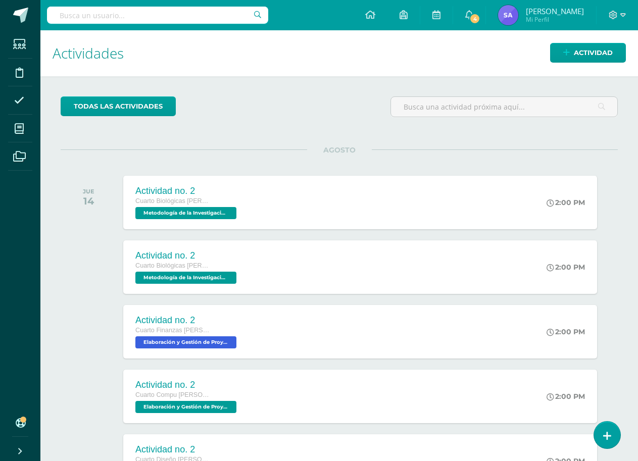
click at [169, 17] on input "text" at bounding box center [157, 15] width 221 height 17
type input "Elaboraci"
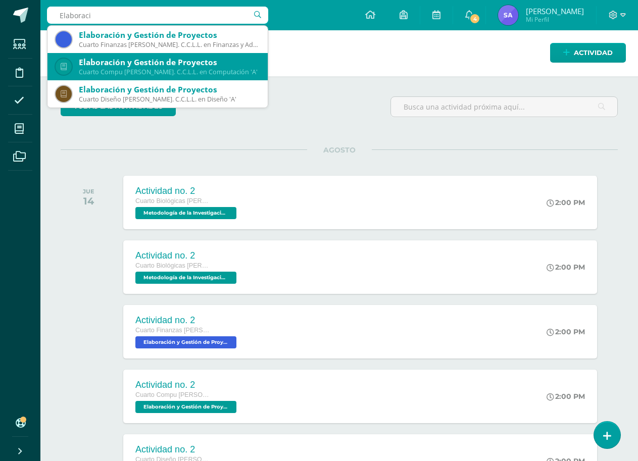
click at [149, 59] on div "Elaboración y Gestión de Proyectos" at bounding box center [169, 62] width 181 height 11
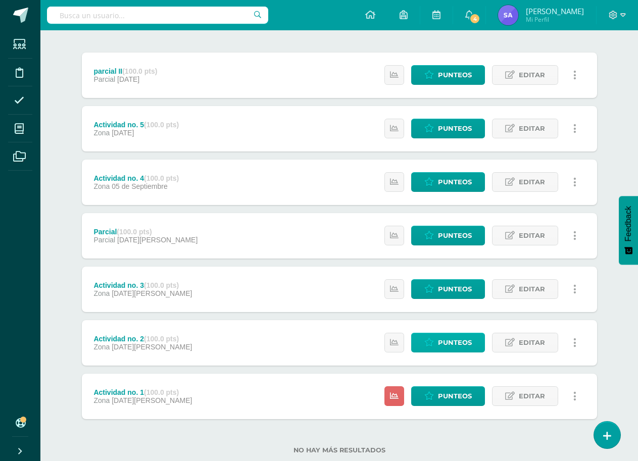
scroll to position [141, 0]
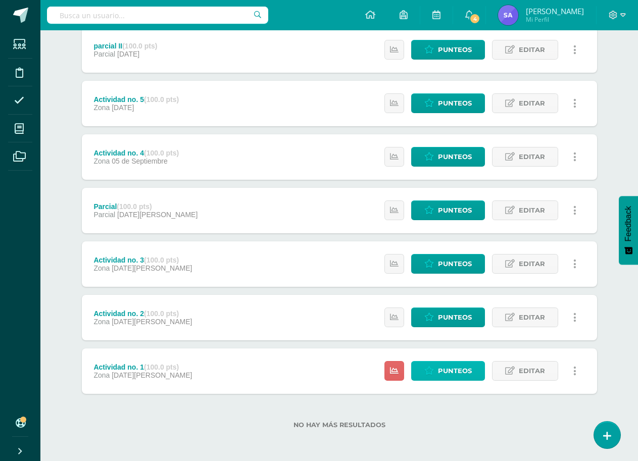
click at [454, 376] on span "Punteos" at bounding box center [455, 371] width 34 height 19
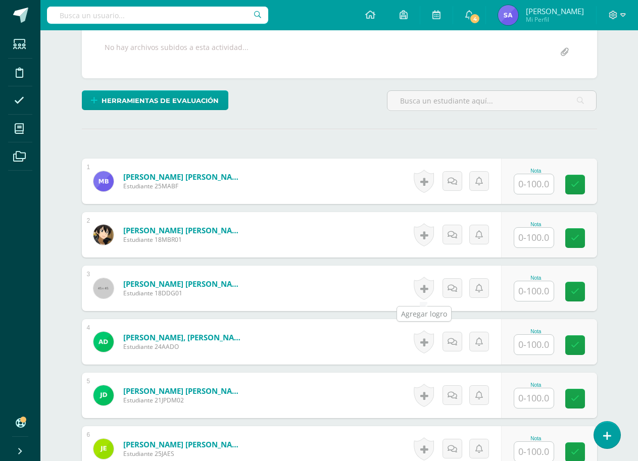
scroll to position [203, 0]
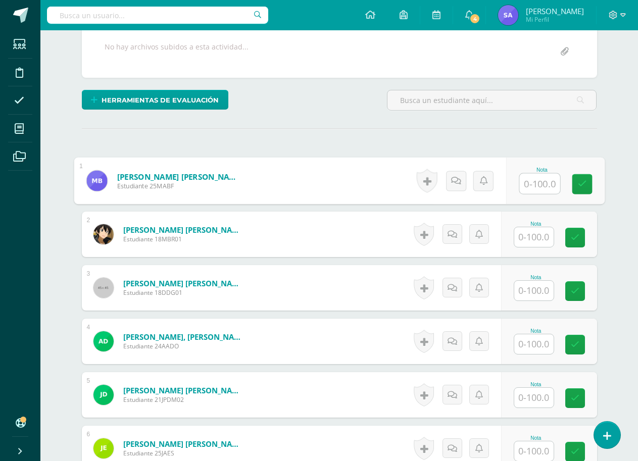
click at [531, 190] on input "text" at bounding box center [539, 184] width 40 height 20
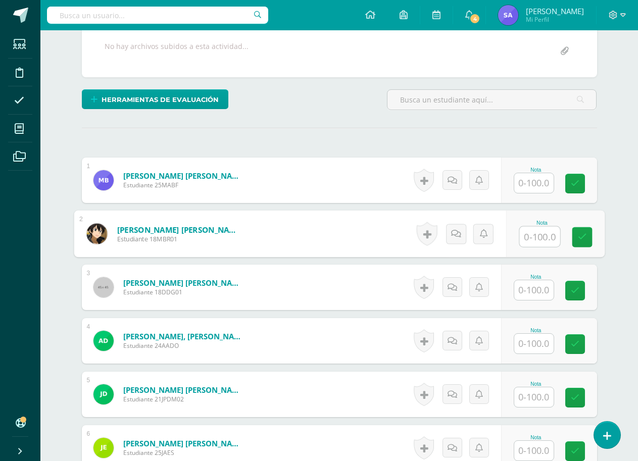
click at [540, 246] on input "text" at bounding box center [539, 237] width 40 height 20
type input "0"
click at [456, 236] on icon at bounding box center [456, 233] width 10 height 9
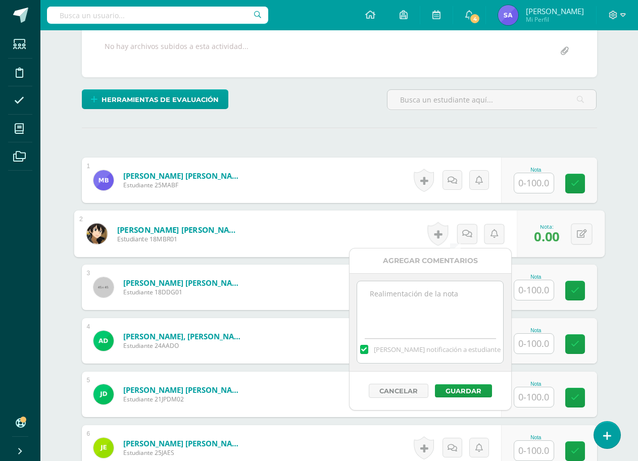
click at [437, 296] on textarea at bounding box center [430, 306] width 146 height 51
type textarea "ausente"
click at [442, 388] on button "Guardar" at bounding box center [463, 390] width 57 height 13
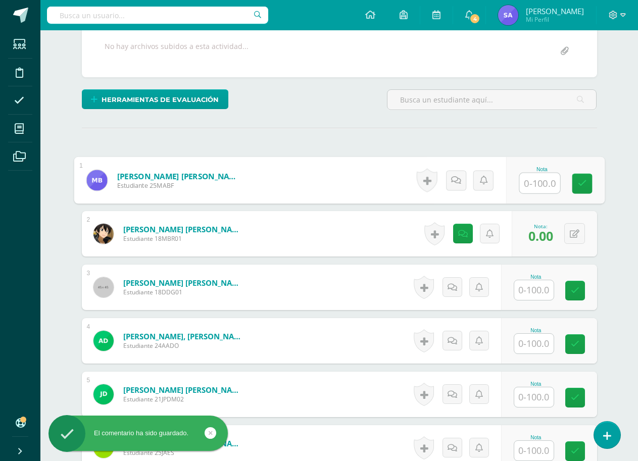
click at [537, 182] on input "text" at bounding box center [539, 183] width 40 height 20
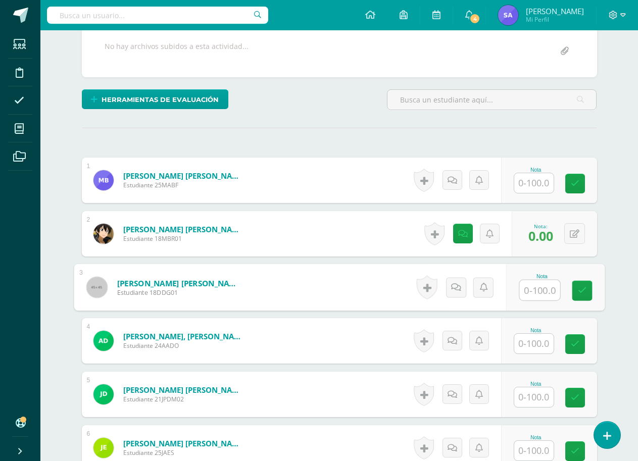
click at [536, 295] on input "text" at bounding box center [539, 290] width 40 height 20
type input "100"
click at [568, 287] on div "Nota 100" at bounding box center [555, 287] width 99 height 47
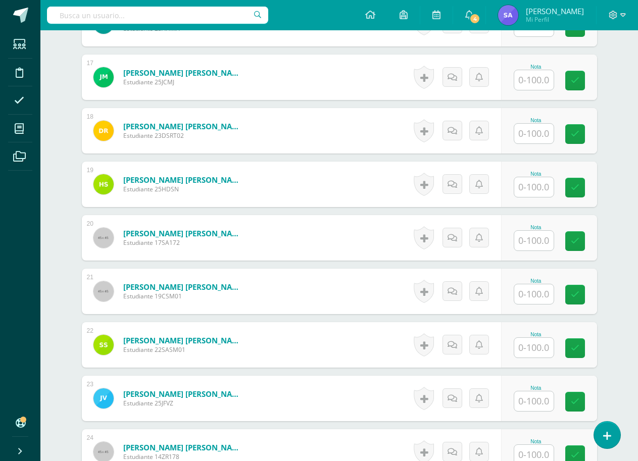
scroll to position [1292, 0]
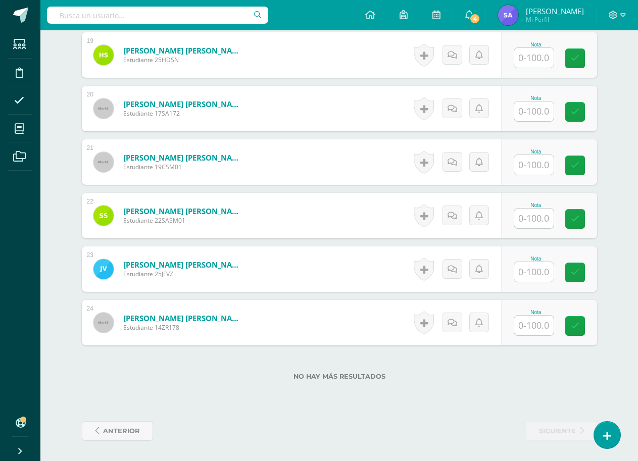
click at [541, 271] on input "text" at bounding box center [533, 272] width 39 height 20
type input "100"
click at [590, 271] on link at bounding box center [582, 273] width 20 height 20
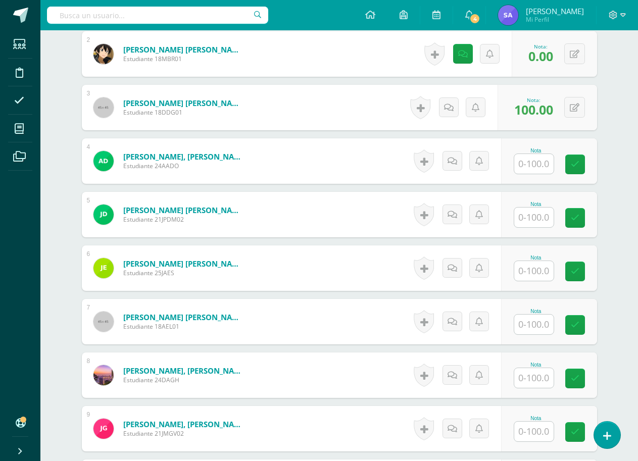
scroll to position [231, 0]
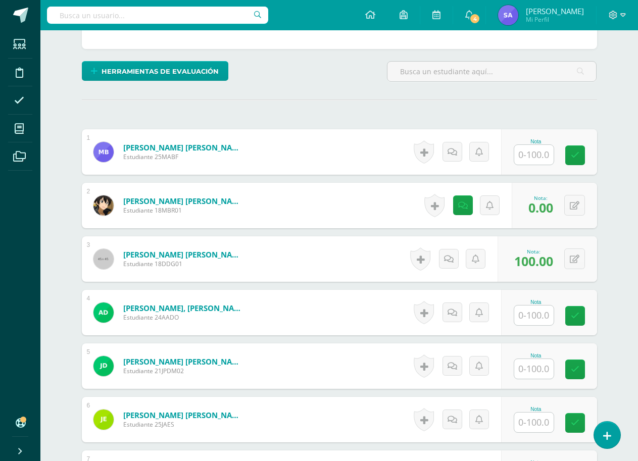
click at [538, 314] on input "text" at bounding box center [533, 316] width 39 height 20
type input "0"
click at [452, 321] on link at bounding box center [456, 313] width 20 height 20
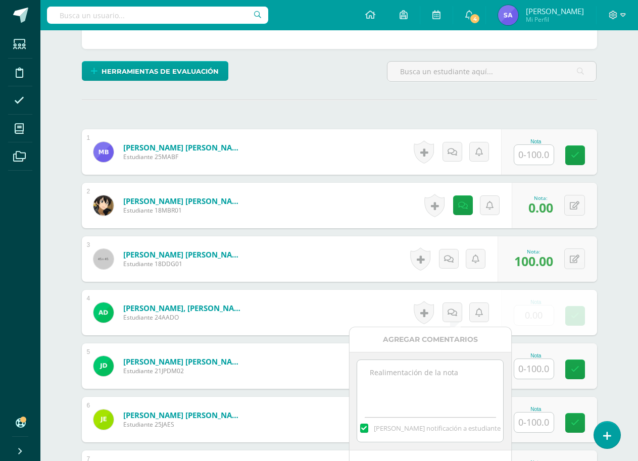
click at [426, 392] on textarea at bounding box center [430, 385] width 146 height 51
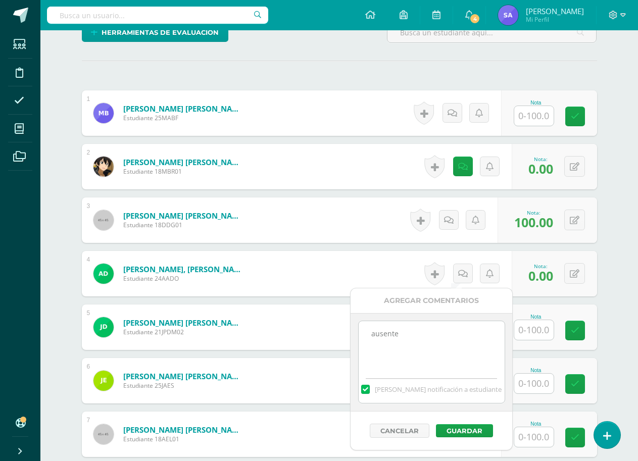
scroll to position [282, 0]
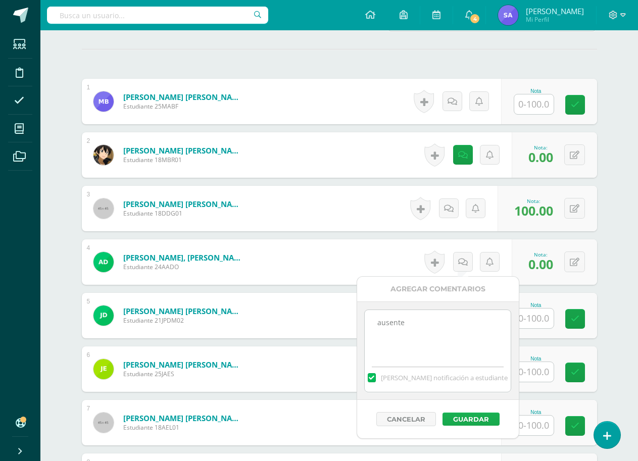
type textarea "ausente"
click at [481, 425] on button "Guardar" at bounding box center [471, 419] width 57 height 13
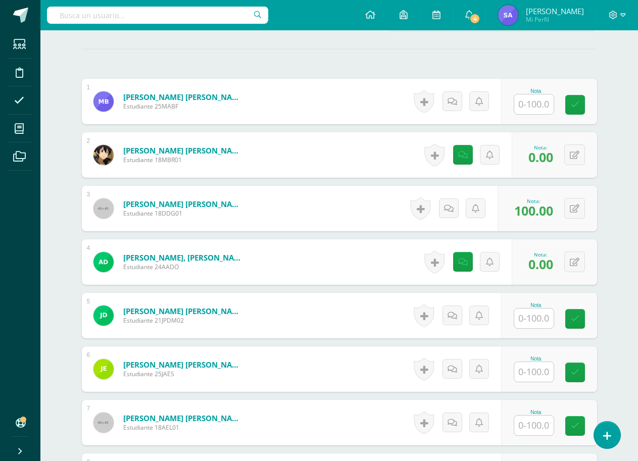
click at [524, 374] on input "text" at bounding box center [533, 372] width 39 height 20
type input "100"
click at [585, 373] on icon at bounding box center [581, 372] width 9 height 9
click at [532, 319] on input "text" at bounding box center [533, 319] width 39 height 20
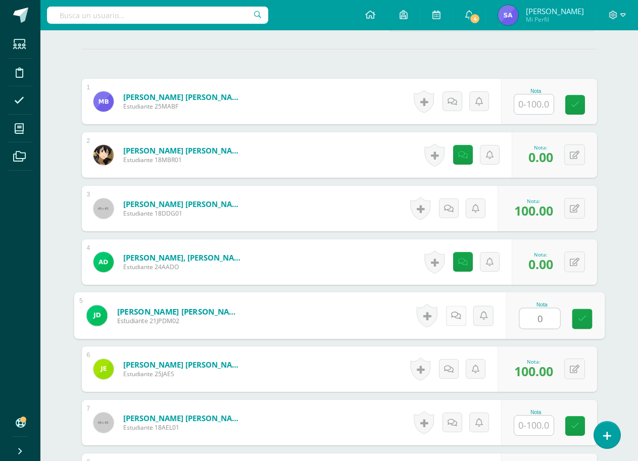
type input "0"
click at [453, 321] on link at bounding box center [456, 316] width 20 height 20
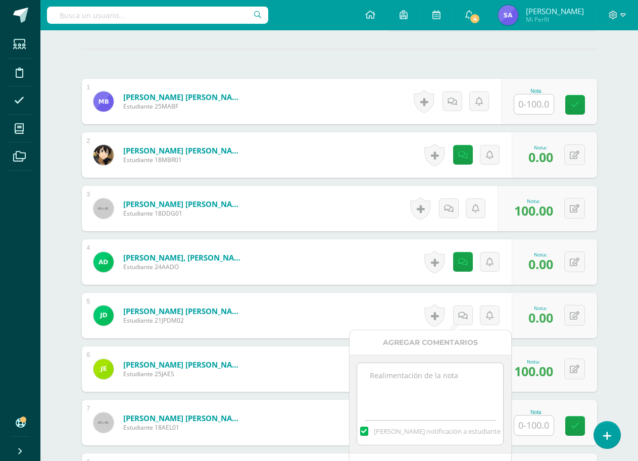
click at [438, 374] on textarea at bounding box center [430, 388] width 146 height 51
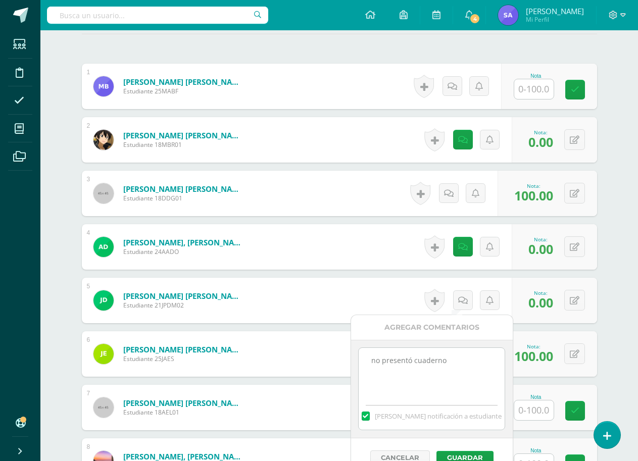
scroll to position [383, 0]
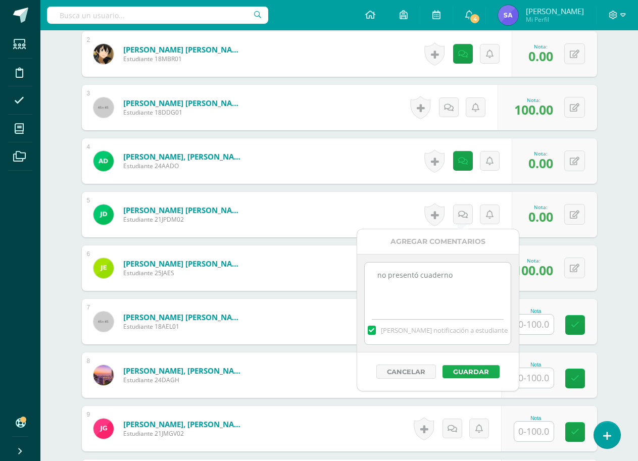
type textarea "no presentó cuaderno"
click at [469, 372] on button "Guardar" at bounding box center [471, 371] width 57 height 13
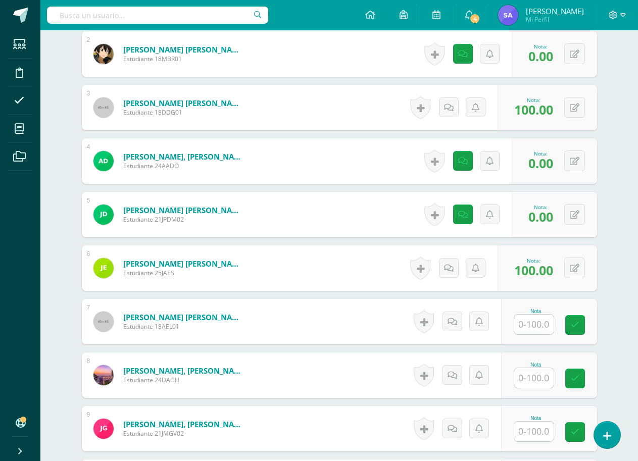
click at [533, 324] on input "text" at bounding box center [533, 325] width 39 height 20
type input "100"
click at [538, 377] on input "text" at bounding box center [539, 378] width 40 height 20
type input "100"
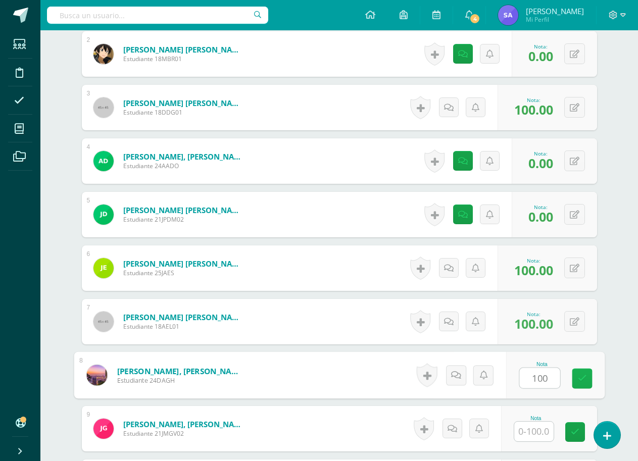
click at [573, 382] on link at bounding box center [582, 379] width 20 height 20
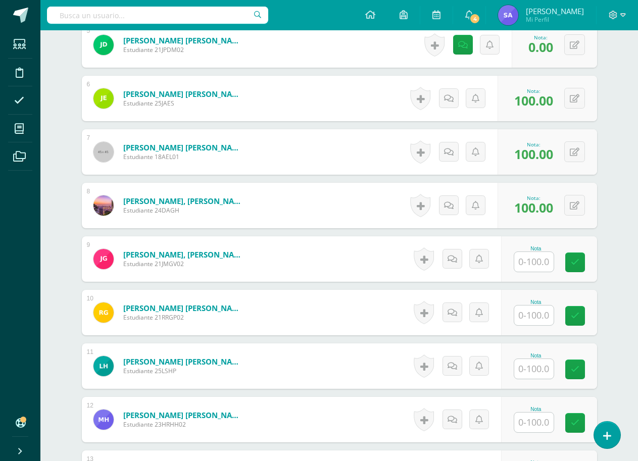
scroll to position [585, 0]
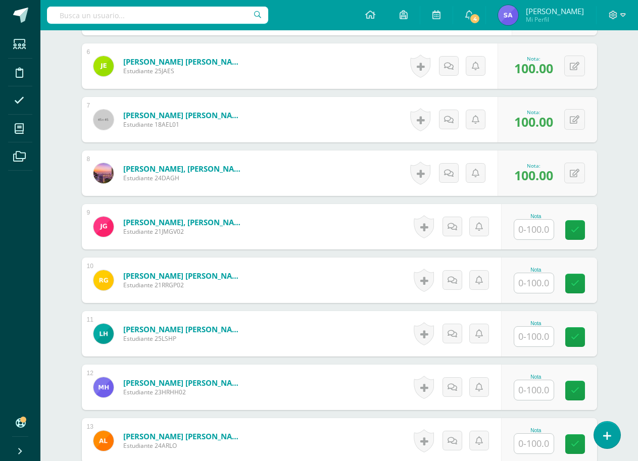
click at [527, 226] on input "text" at bounding box center [533, 230] width 39 height 20
type input "100"
click at [589, 234] on link at bounding box center [582, 230] width 20 height 20
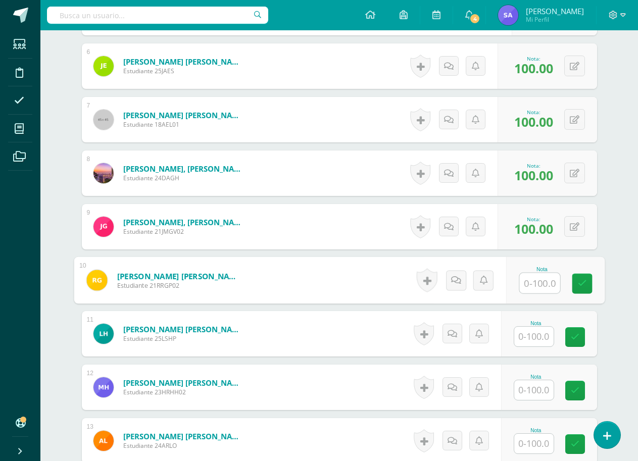
click at [540, 285] on input "text" at bounding box center [539, 283] width 40 height 20
type input "100"
click at [570, 285] on div "Nota 100" at bounding box center [549, 280] width 96 height 45
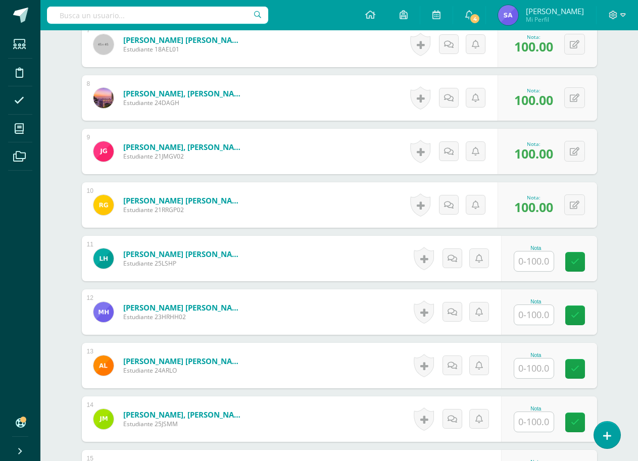
scroll to position [686, 0]
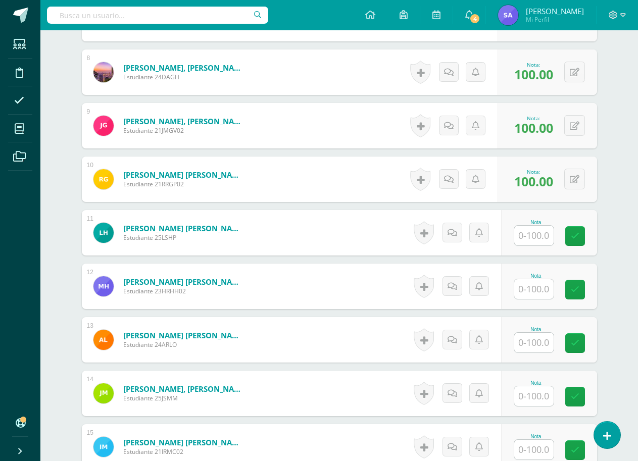
click at [532, 239] on input "text" at bounding box center [533, 236] width 39 height 20
click at [526, 288] on input "text" at bounding box center [533, 289] width 39 height 20
type input "0"
click at [450, 288] on link at bounding box center [456, 286] width 20 height 20
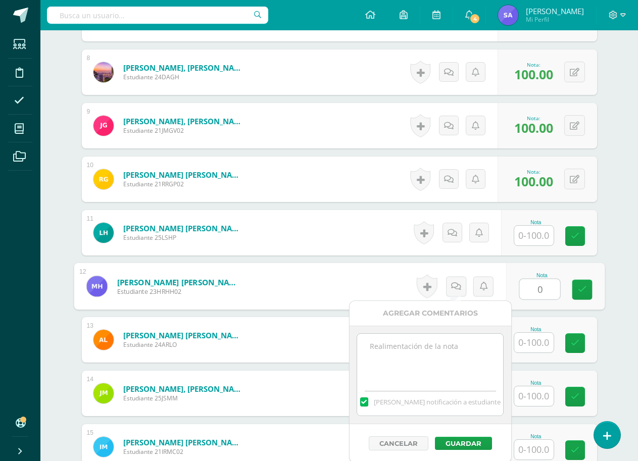
click at [431, 376] on textarea at bounding box center [430, 359] width 146 height 51
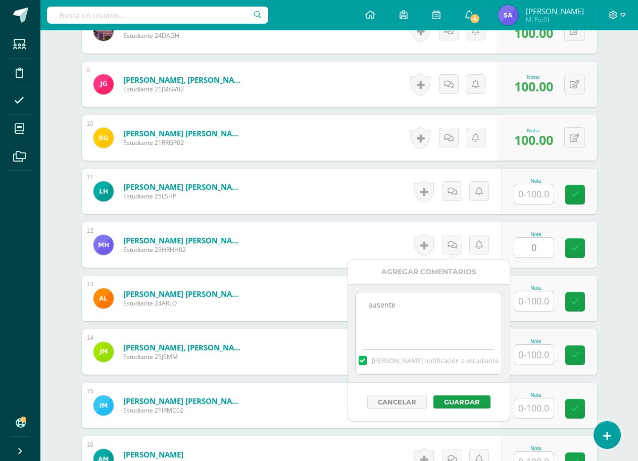
scroll to position [737, 0]
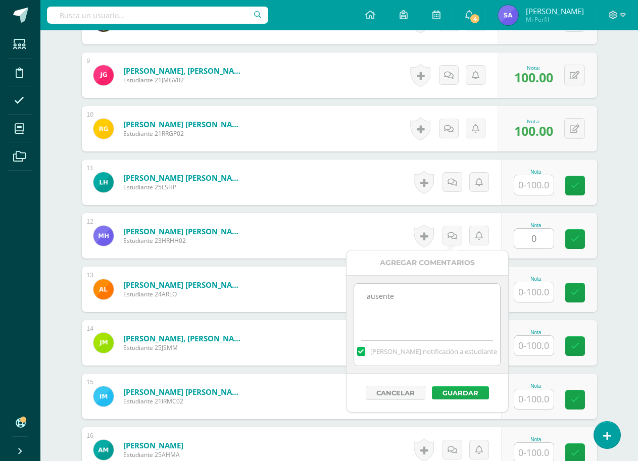
type textarea "ausente"
click at [442, 392] on button "Guardar" at bounding box center [460, 392] width 57 height 13
click at [462, 392] on button "Guardar" at bounding box center [460, 392] width 57 height 13
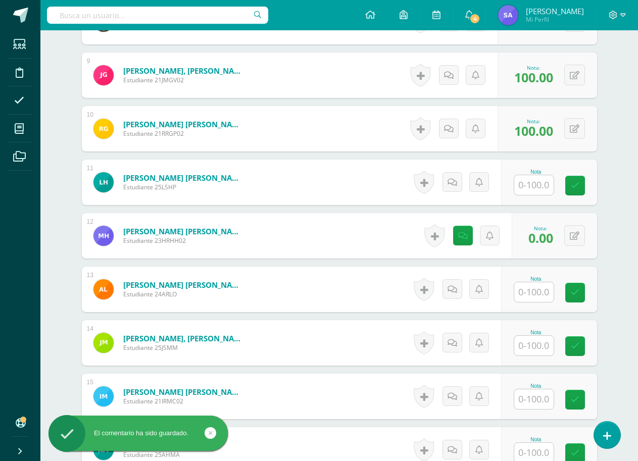
click at [619, 241] on div "Elaboración y Gestión de Proyectos Cuarto Compu Bach. C.C.L.L. en Computación "…" at bounding box center [339, 155] width 598 height 1723
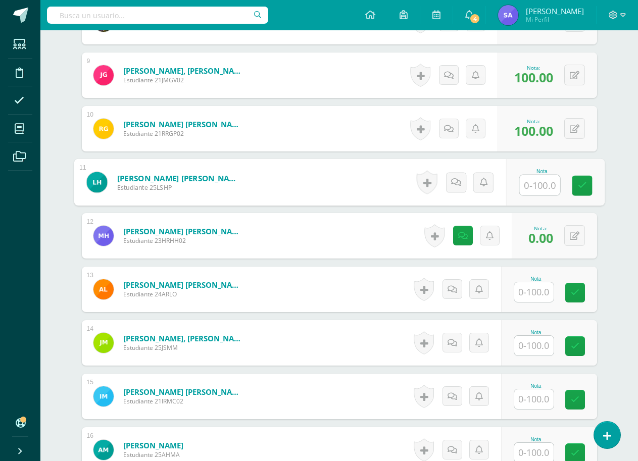
click at [546, 183] on input "text" at bounding box center [539, 185] width 40 height 20
type input "100"
click at [589, 184] on link at bounding box center [582, 186] width 20 height 20
click at [536, 347] on input "text" at bounding box center [533, 346] width 39 height 20
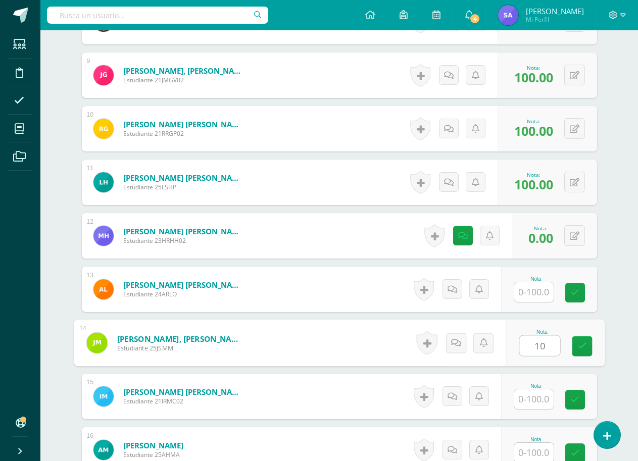
type input "100"
click at [576, 349] on link at bounding box center [582, 346] width 20 height 20
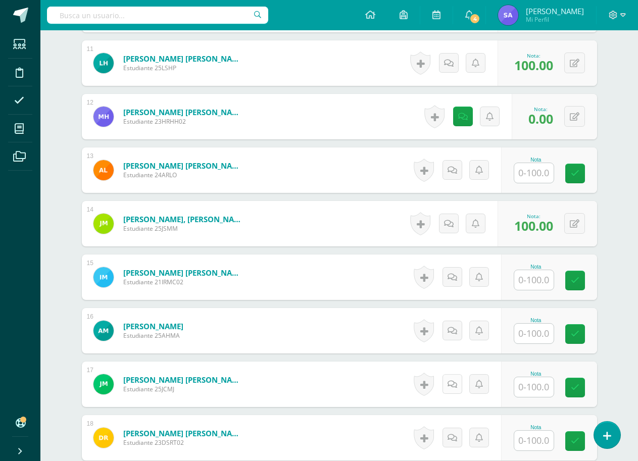
scroll to position [838, 0]
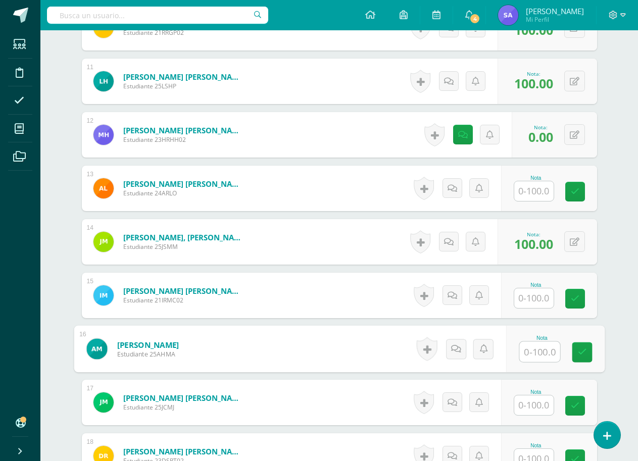
click at [537, 352] on input "text" at bounding box center [539, 352] width 40 height 20
type input "0"
click at [453, 354] on link at bounding box center [456, 349] width 20 height 20
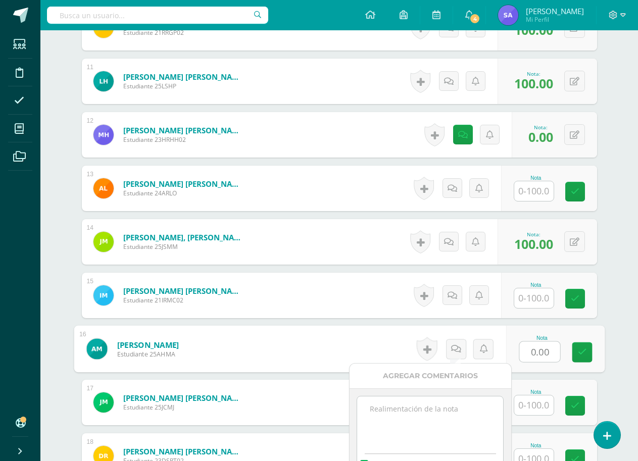
click at [469, 414] on textarea at bounding box center [430, 422] width 146 height 51
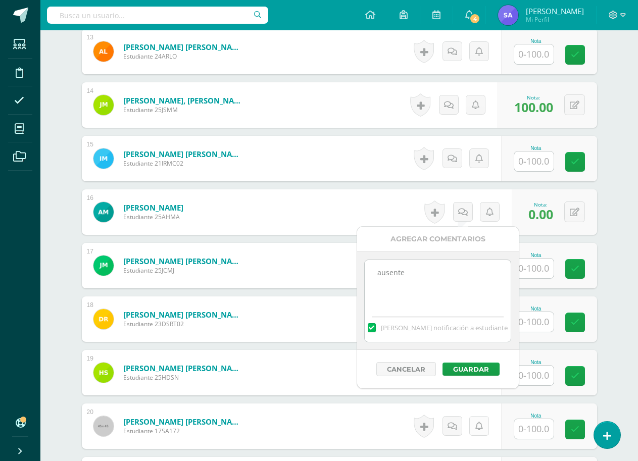
scroll to position [989, 0]
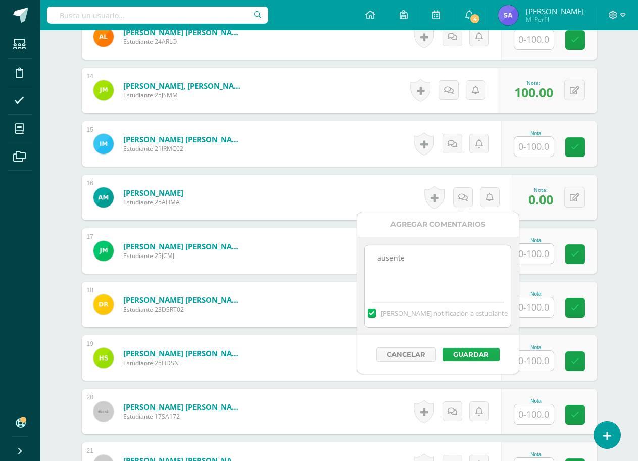
type textarea "ausente"
click at [475, 356] on button "Guardar" at bounding box center [471, 354] width 57 height 13
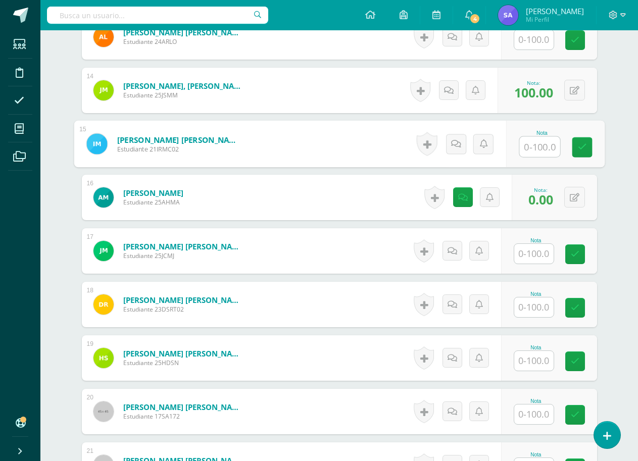
click at [537, 152] on input "text" at bounding box center [539, 147] width 40 height 20
type input "100"
click at [589, 150] on link at bounding box center [582, 147] width 20 height 20
click at [586, 149] on form "Monterroso Coloma, Ian Rodrigo Estudiante 21IRMC02 Nota 100.00 0 Logros" at bounding box center [339, 144] width 531 height 47
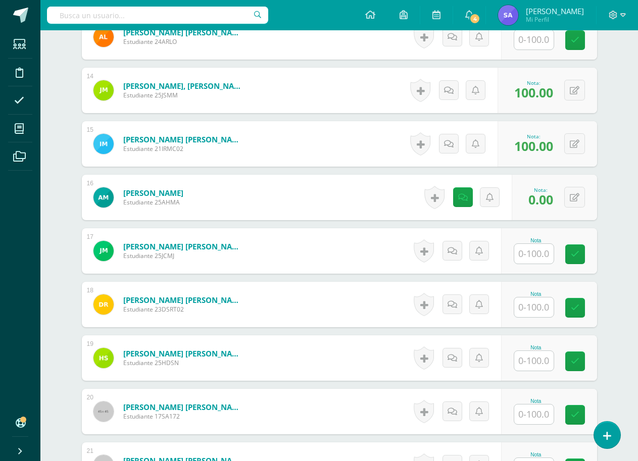
click at [528, 307] on input "text" at bounding box center [533, 308] width 39 height 20
type input "100"
click at [583, 310] on icon at bounding box center [581, 308] width 9 height 9
click at [544, 256] on input "text" at bounding box center [533, 254] width 39 height 20
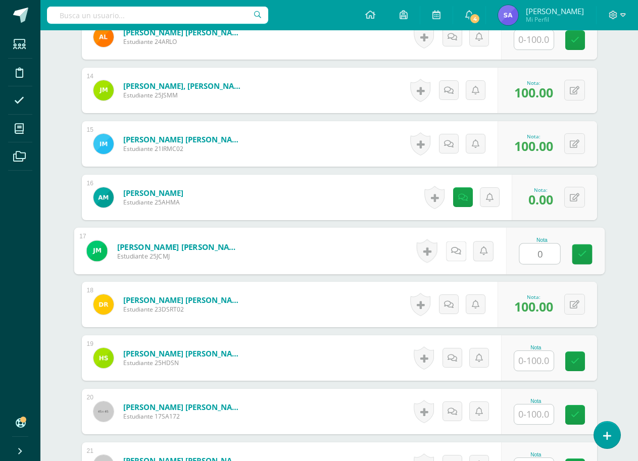
type input "0"
click at [457, 255] on icon at bounding box center [456, 251] width 10 height 9
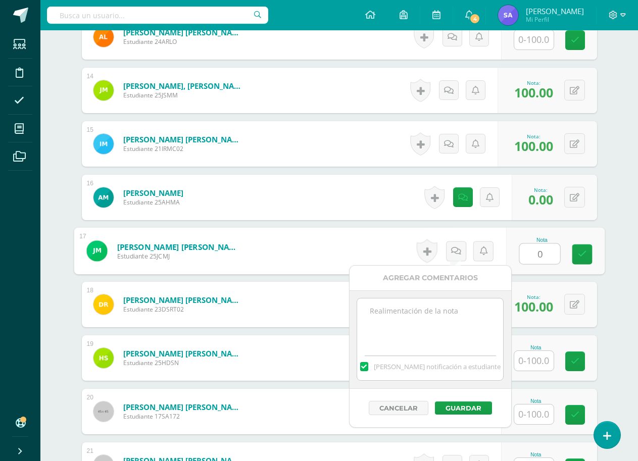
click at [438, 326] on textarea at bounding box center [430, 324] width 146 height 51
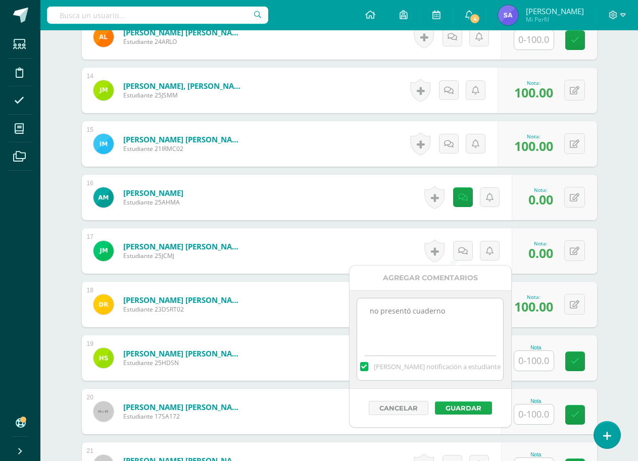
type textarea "no presentó cuaderno"
click at [475, 406] on button "Guardar" at bounding box center [463, 408] width 57 height 13
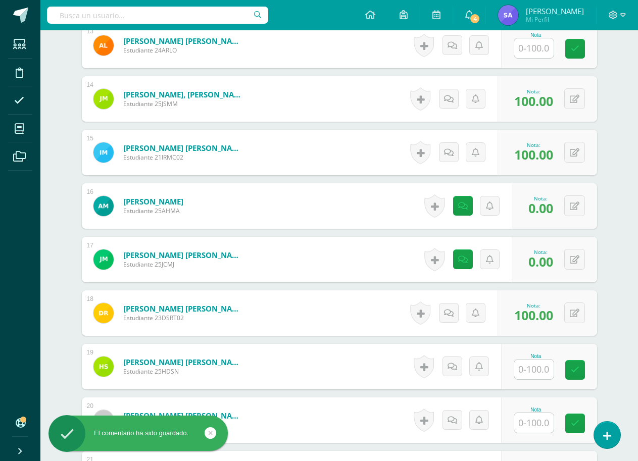
scroll to position [888, 0]
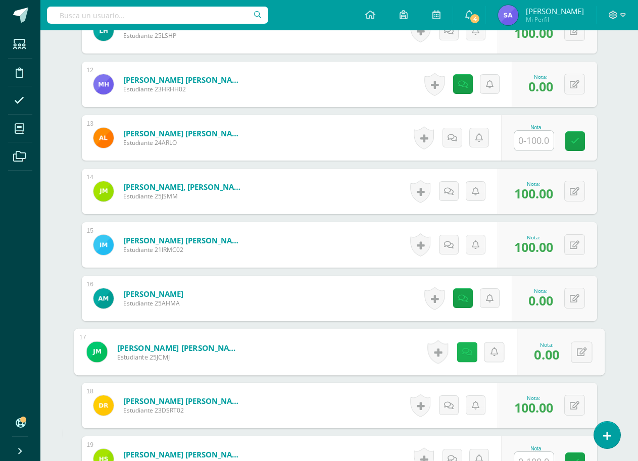
click at [464, 361] on link at bounding box center [467, 352] width 20 height 20
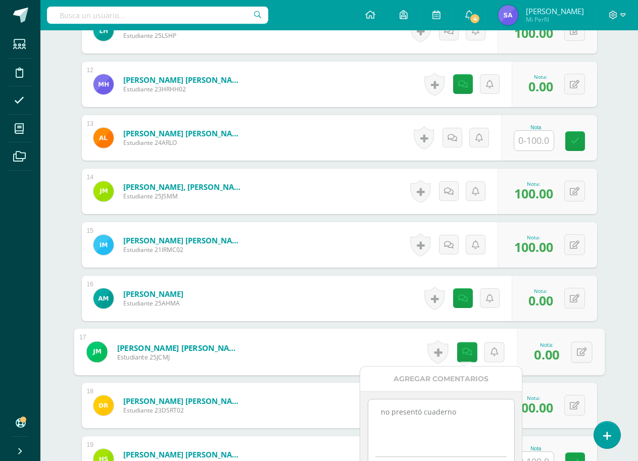
click at [613, 307] on div "¿Estás seguro que quieres eliminar esta actividad? Esto borrará la actividad y …" at bounding box center [340, 39] width 556 height 1654
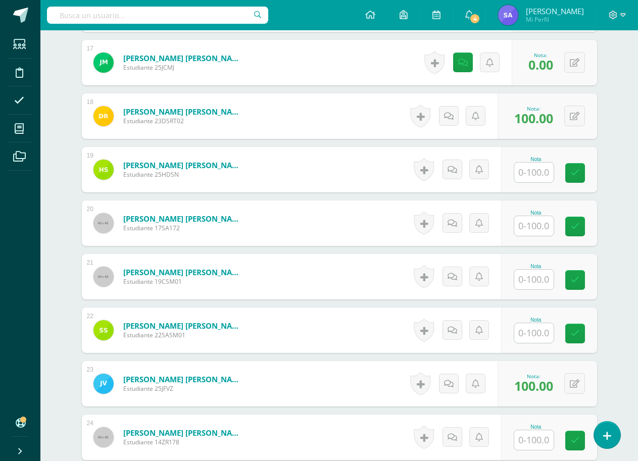
scroll to position [1191, 0]
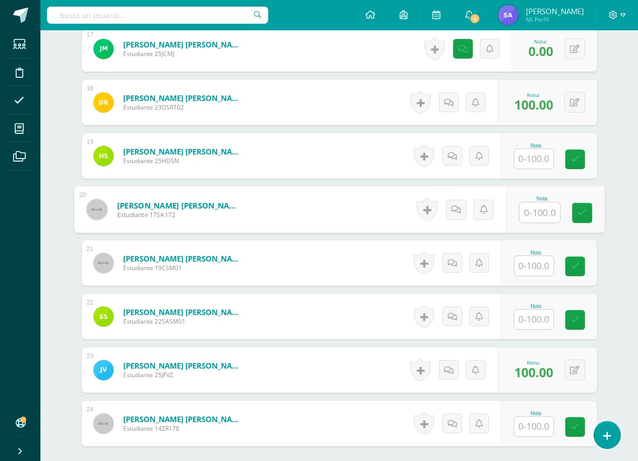
click at [539, 213] on input "text" at bounding box center [539, 213] width 40 height 20
type input "100"
click at [581, 217] on icon at bounding box center [581, 213] width 9 height 9
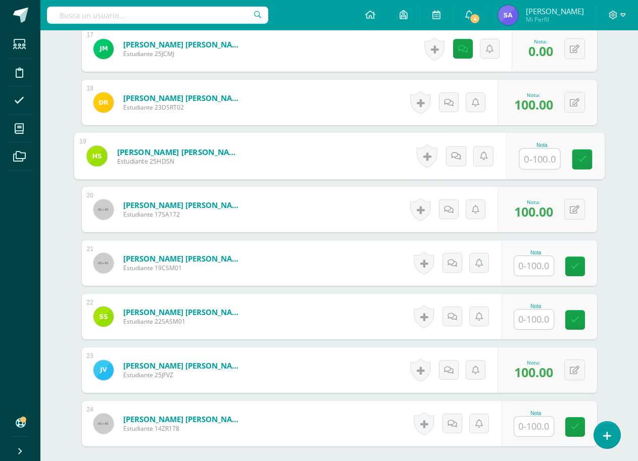
click at [534, 156] on input "text" at bounding box center [539, 159] width 40 height 20
type input "0"
click at [457, 163] on link at bounding box center [456, 156] width 20 height 20
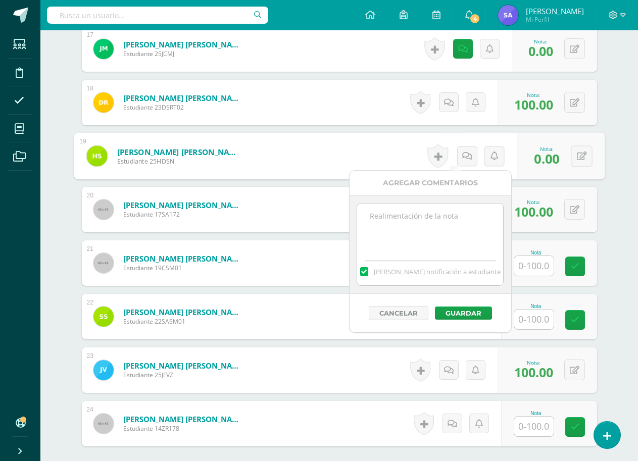
click at [405, 215] on textarea at bounding box center [430, 229] width 146 height 51
type textarea "no presentó cuaderno"
click at [457, 317] on button "Guardar" at bounding box center [463, 313] width 57 height 13
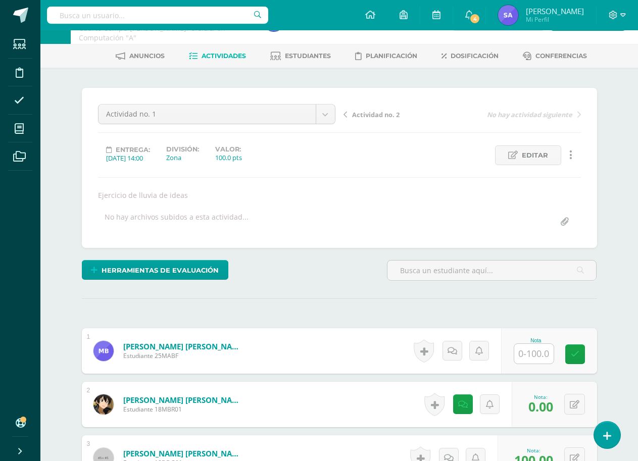
scroll to position [51, 0]
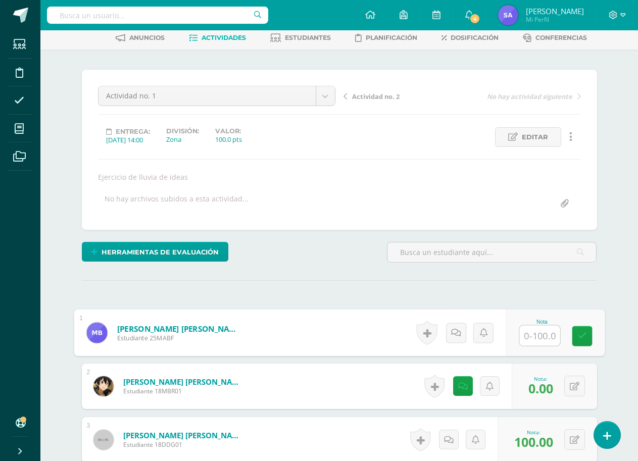
click at [536, 338] on input "text" at bounding box center [539, 336] width 40 height 20
type input "100"
click at [574, 339] on link at bounding box center [582, 336] width 20 height 20
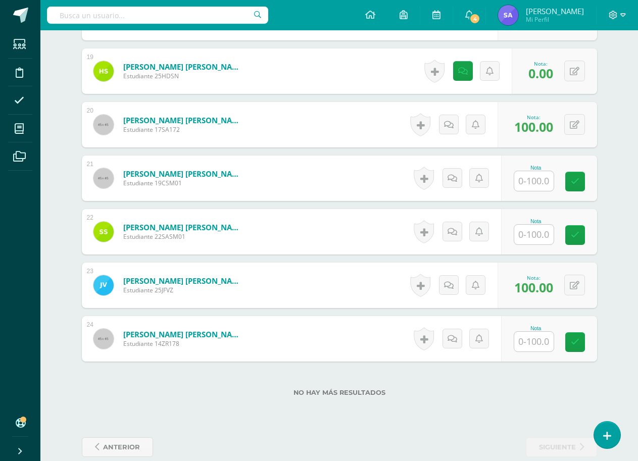
scroll to position [1292, 0]
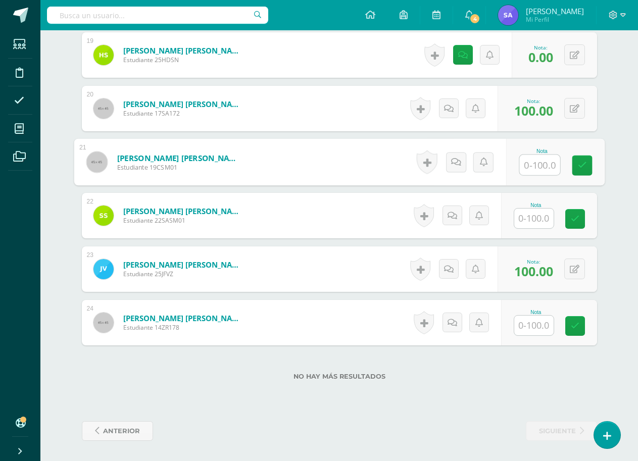
click at [537, 169] on input "text" at bounding box center [539, 165] width 40 height 20
type input "100"
click at [584, 167] on icon at bounding box center [581, 165] width 9 height 9
click at [541, 224] on input "text" at bounding box center [533, 219] width 39 height 20
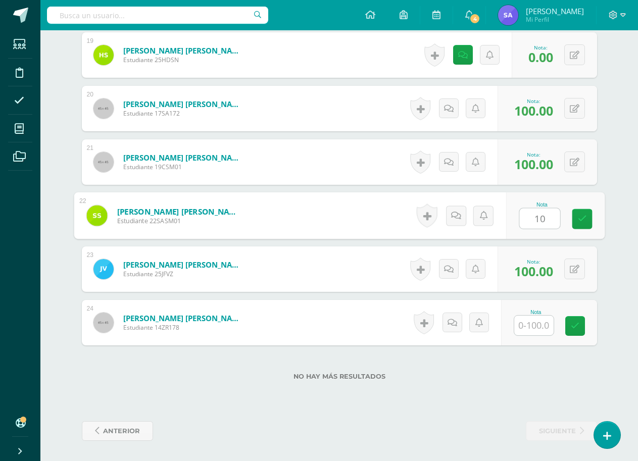
type input "100"
click at [585, 221] on icon at bounding box center [581, 219] width 9 height 9
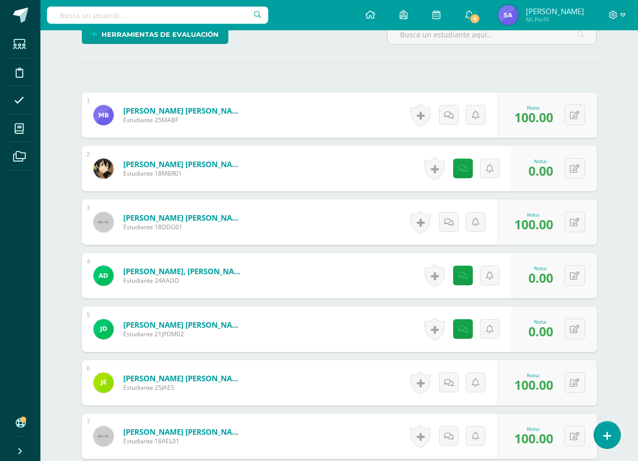
scroll to position [282, 0]
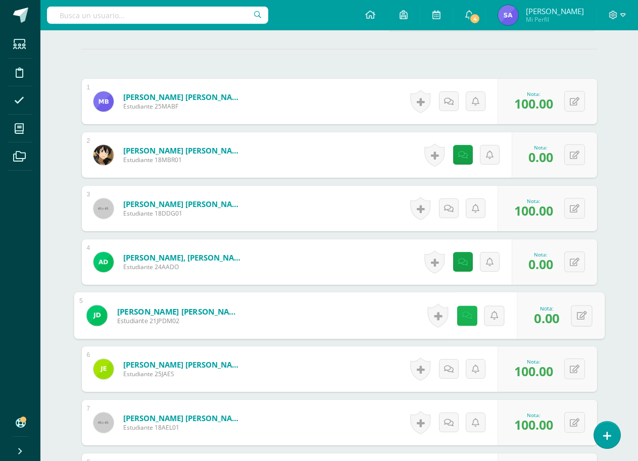
click at [457, 315] on link at bounding box center [467, 316] width 20 height 20
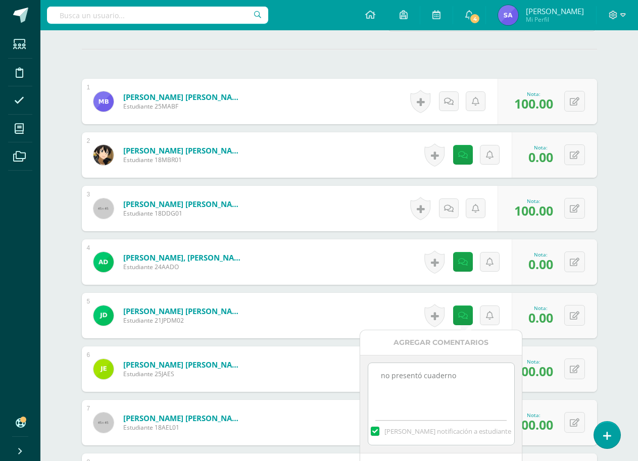
drag, startPoint x: 447, startPoint y: 374, endPoint x: 325, endPoint y: 372, distance: 121.3
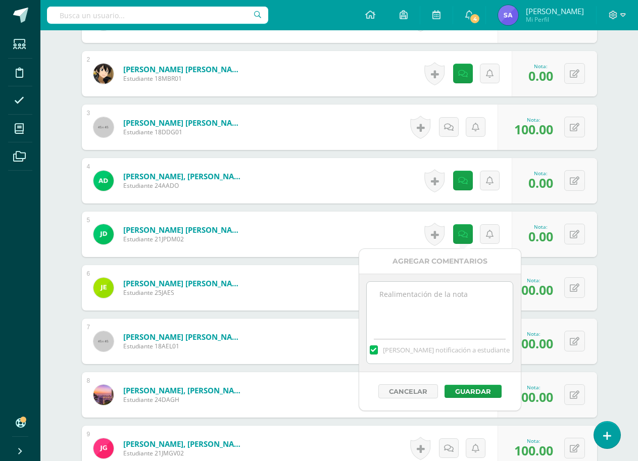
scroll to position [383, 0]
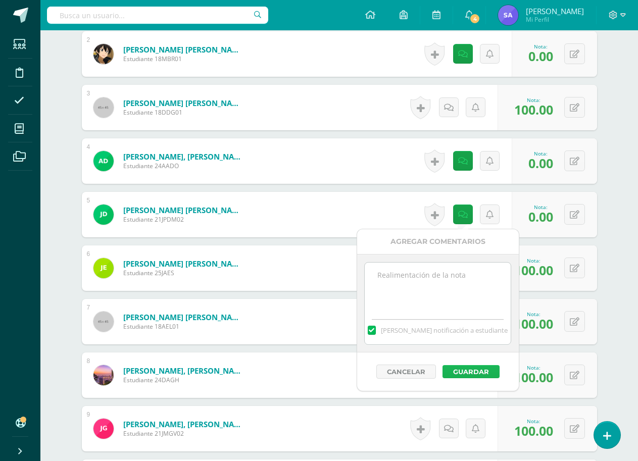
click at [478, 373] on button "Guardar" at bounding box center [471, 371] width 57 height 13
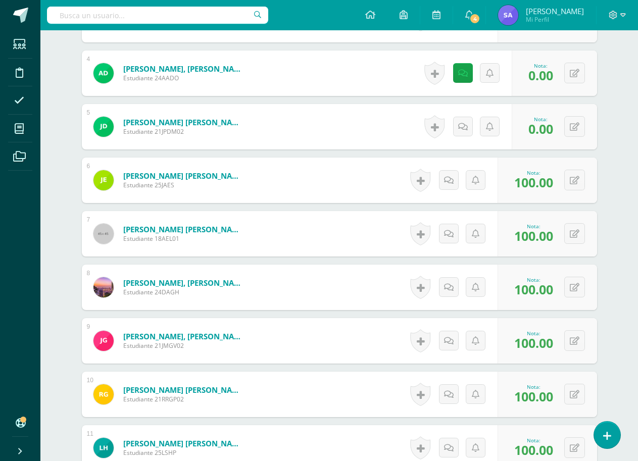
scroll to position [455, 0]
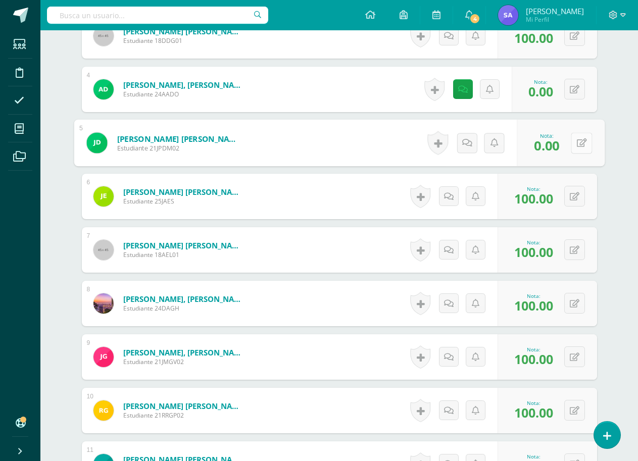
click at [574, 148] on button at bounding box center [581, 142] width 21 height 21
type input "100"
click at [551, 147] on icon at bounding box center [554, 146] width 9 height 9
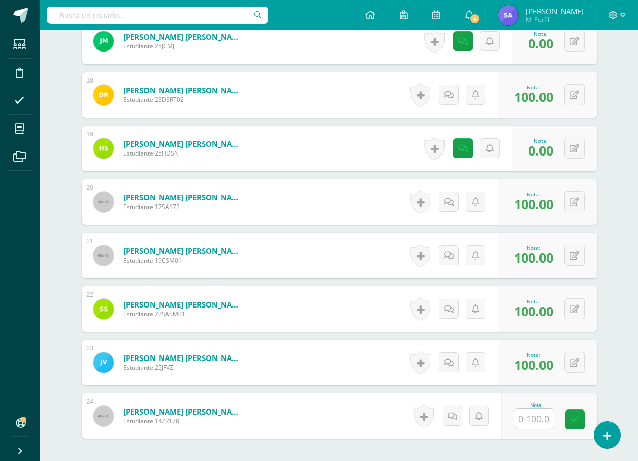
scroll to position [1292, 0]
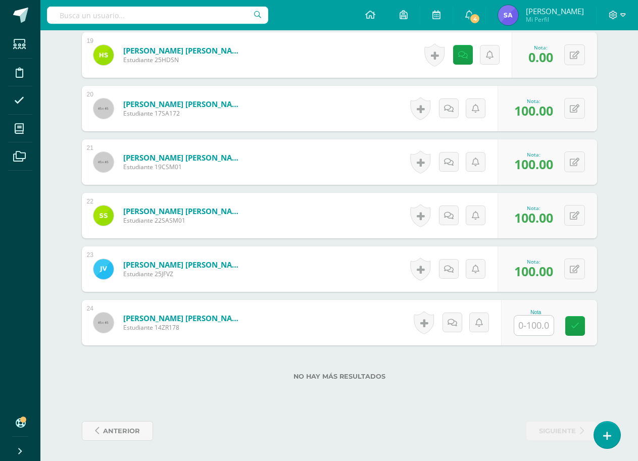
click at [532, 321] on input "text" at bounding box center [533, 326] width 39 height 20
type input "100"
click at [580, 327] on icon at bounding box center [581, 326] width 9 height 9
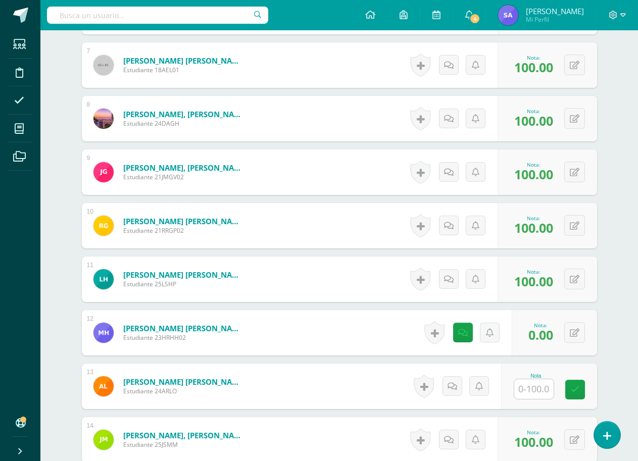
scroll to position [737, 0]
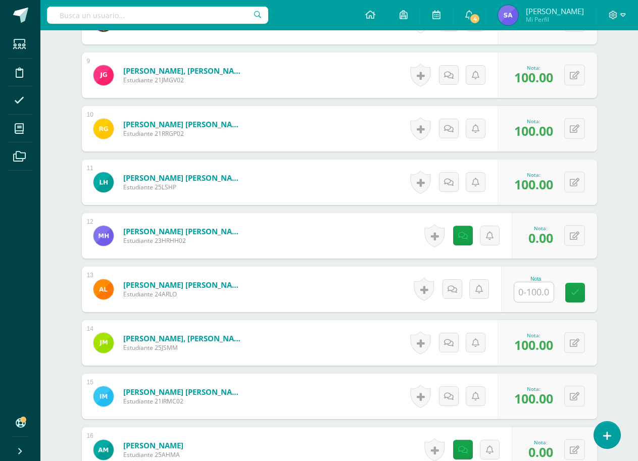
click at [542, 289] on input "text" at bounding box center [533, 292] width 39 height 20
type input "100"
click at [585, 291] on icon at bounding box center [581, 292] width 9 height 9
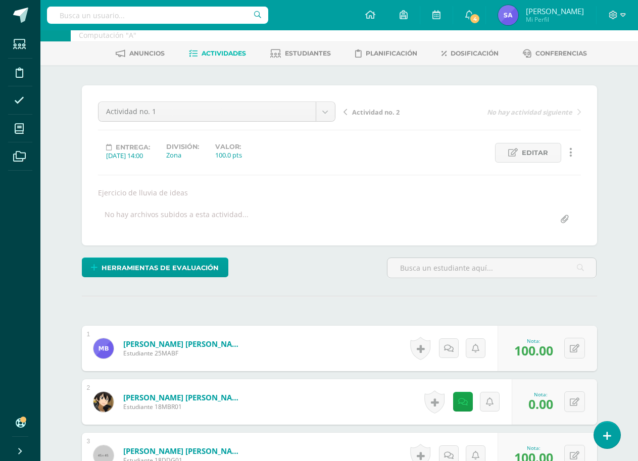
scroll to position [0, 0]
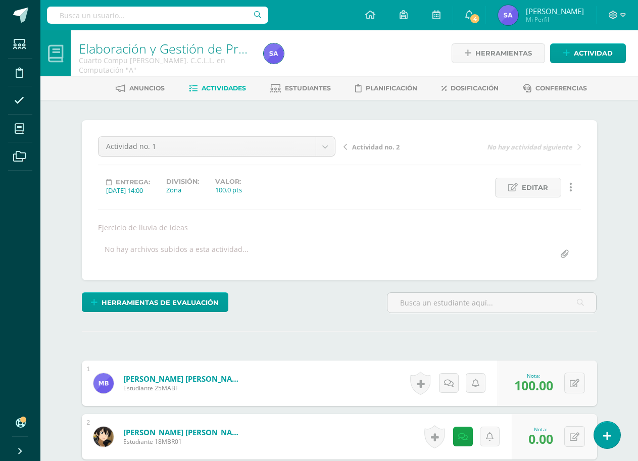
click at [161, 15] on input "text" at bounding box center [157, 15] width 221 height 17
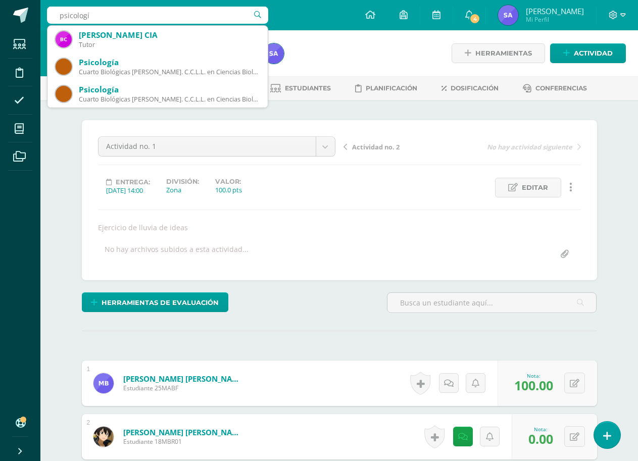
type input "psicología"
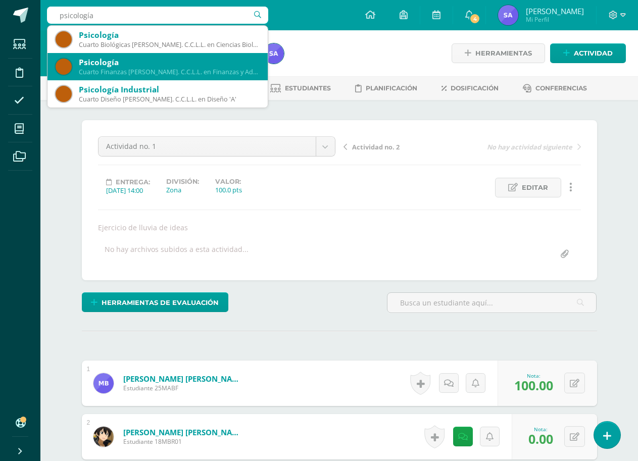
scroll to position [27, 0]
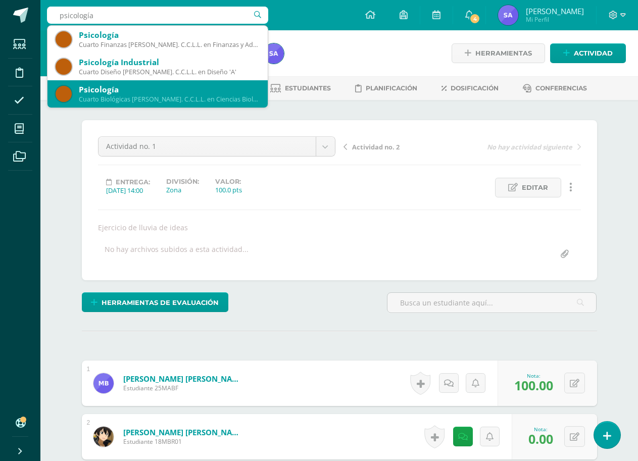
click at [186, 91] on div "Psicología" at bounding box center [169, 89] width 181 height 11
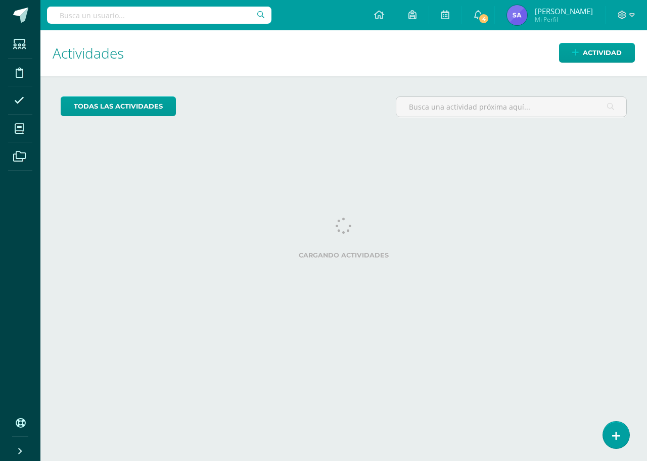
click at [176, 11] on input "text" at bounding box center [159, 15] width 224 height 17
type input "seminario"
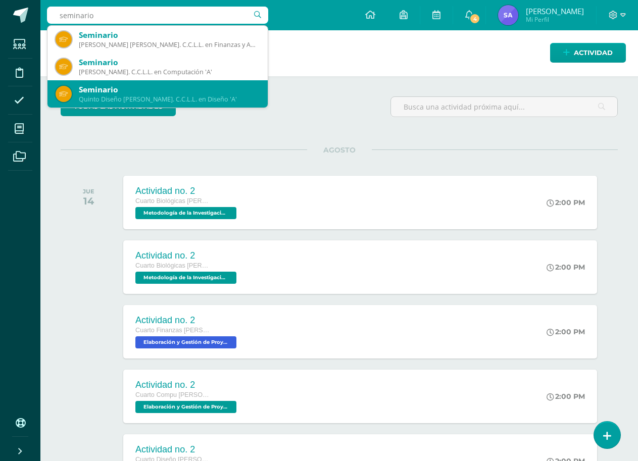
scroll to position [101, 0]
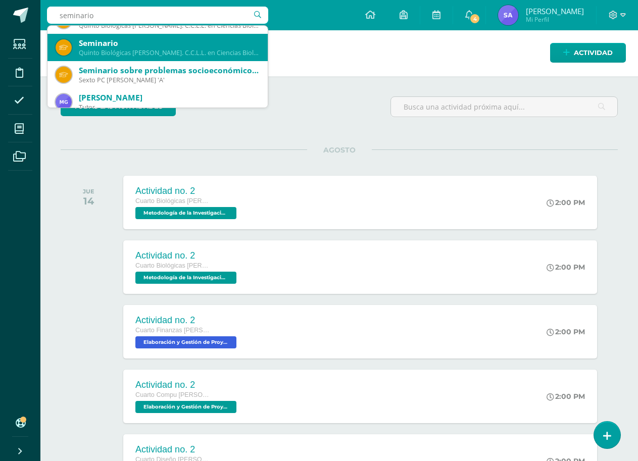
click at [200, 53] on div "Quinto Biológicas Bach. C.C.L.L. en Ciencias Biológicas 'B'" at bounding box center [169, 52] width 181 height 9
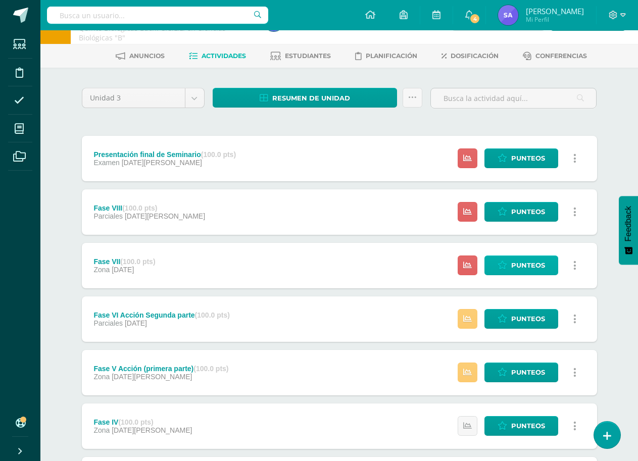
scroll to position [51, 0]
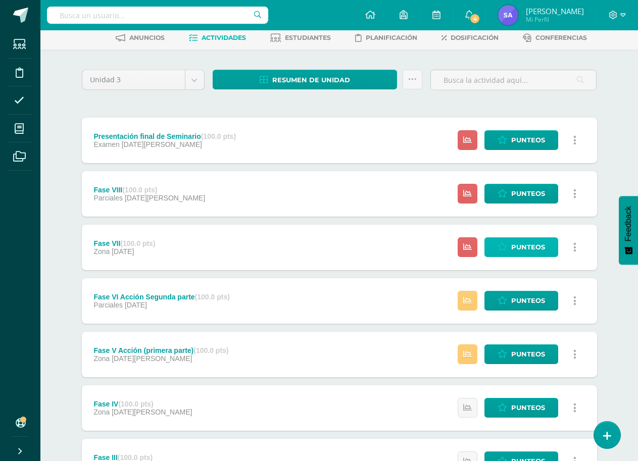
click at [500, 254] on link "Punteos" at bounding box center [521, 247] width 74 height 20
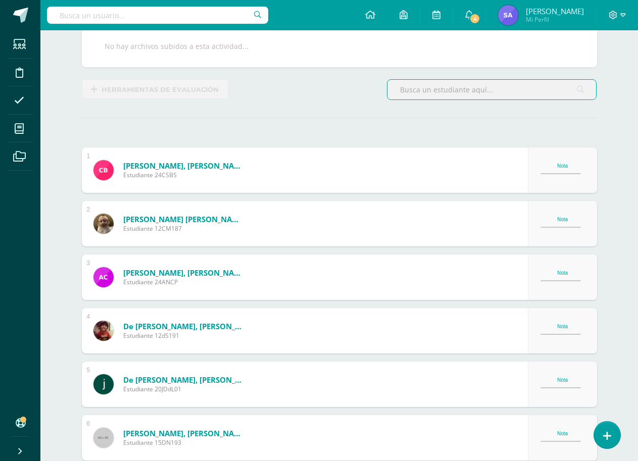
scroll to position [52, 0]
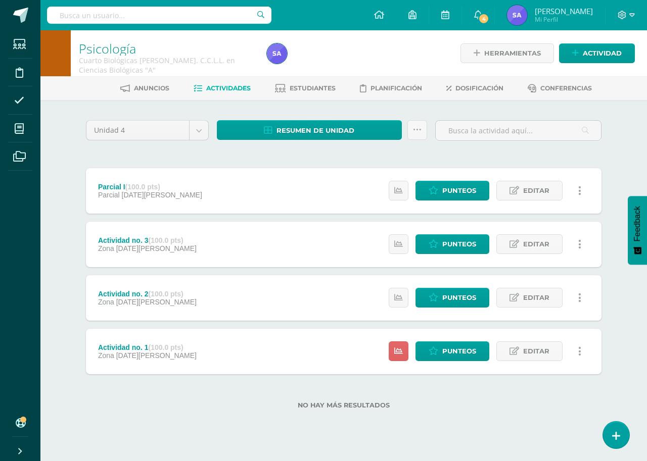
click at [321, 357] on div "Actividad no. 1 (100.0 pts) Zona [DATE][PERSON_NAME] Estatus de Actividad: 20 E…" at bounding box center [343, 351] width 515 height 45
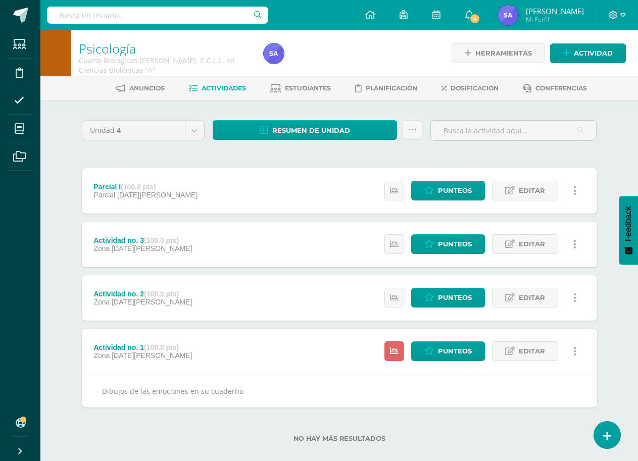
click at [321, 357] on div "Actividad no. 1 (100.0 pts) Zona [DATE][PERSON_NAME] Estatus de Actividad: 20 E…" at bounding box center [339, 351] width 515 height 45
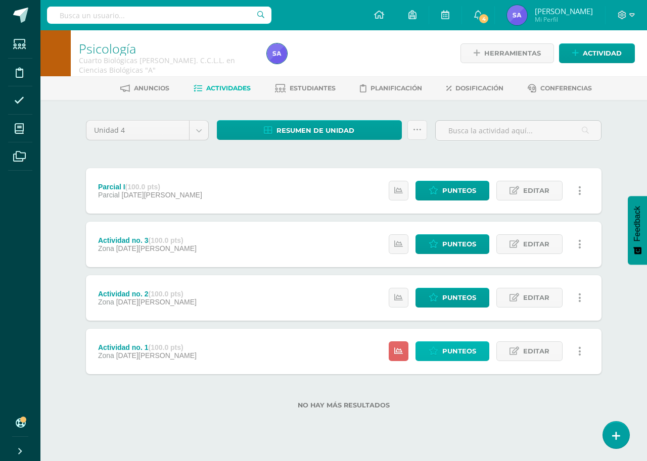
click at [438, 356] on link "Punteos" at bounding box center [452, 352] width 74 height 20
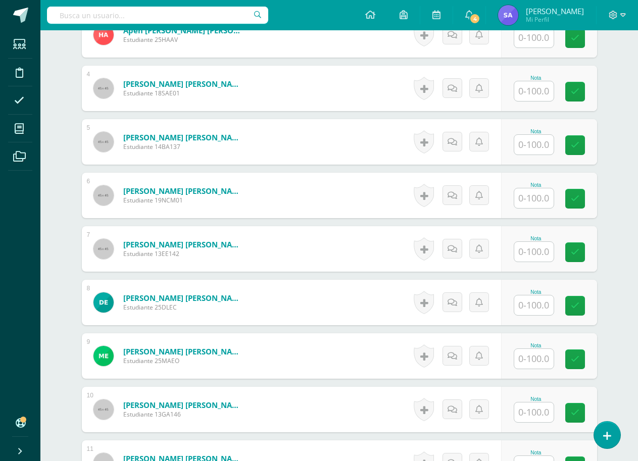
scroll to position [506, 0]
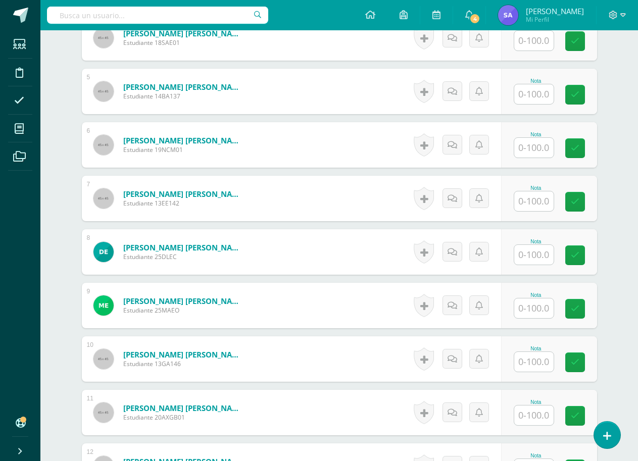
click at [543, 313] on input "text" at bounding box center [533, 309] width 39 height 20
type input "100"
click at [574, 308] on link at bounding box center [582, 309] width 20 height 20
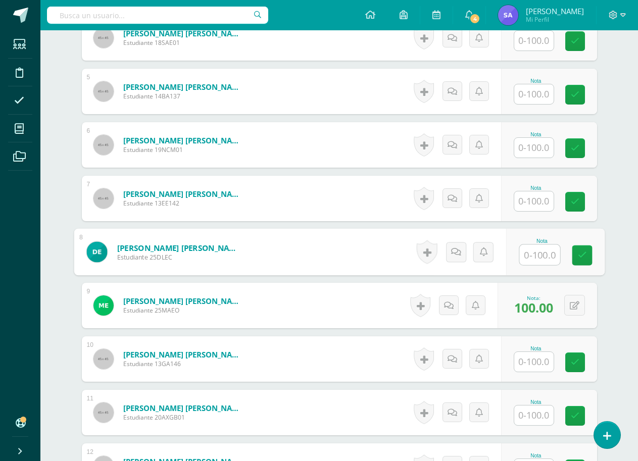
click at [534, 258] on input "text" at bounding box center [539, 255] width 40 height 20
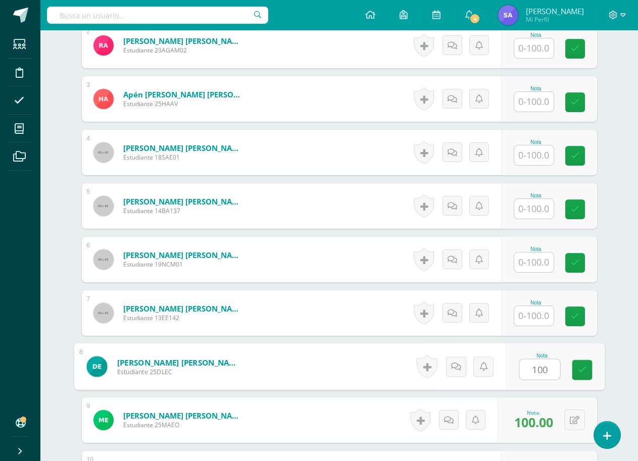
scroll to position [355, 0]
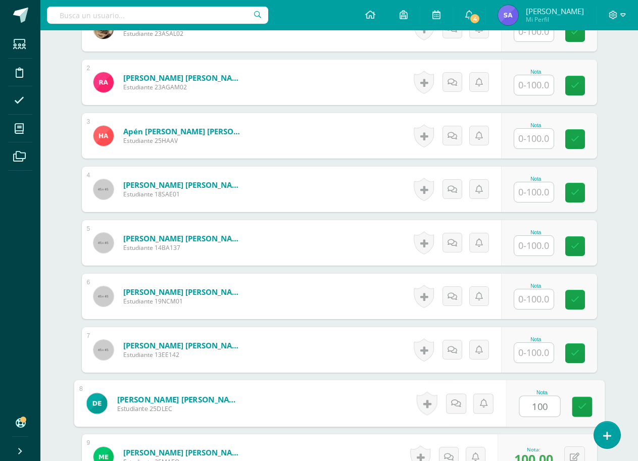
type input "100"
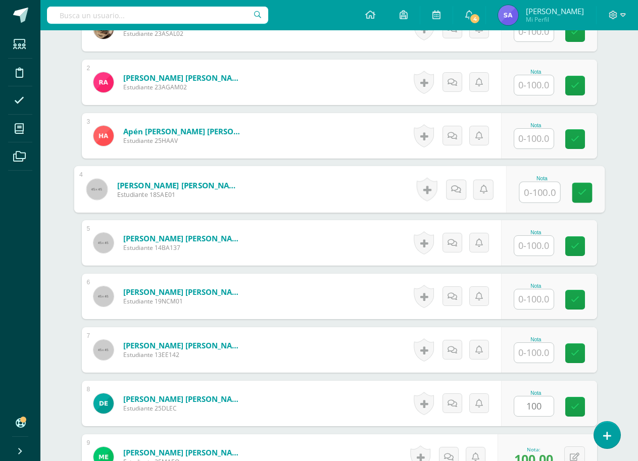
click at [526, 185] on input "text" at bounding box center [539, 192] width 40 height 20
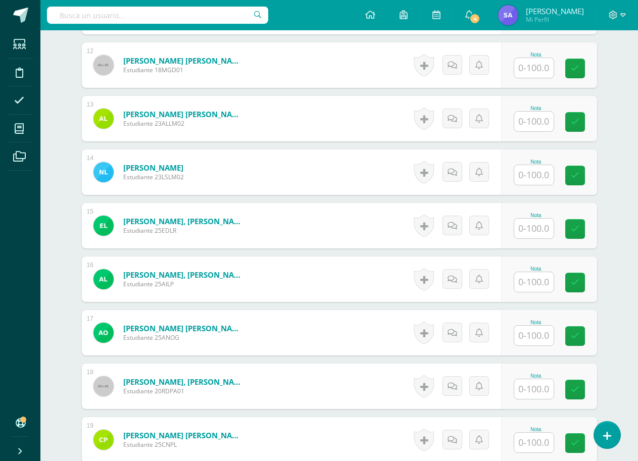
scroll to position [910, 0]
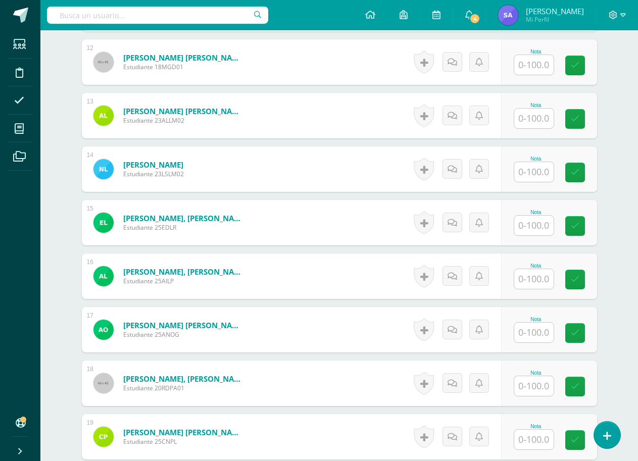
type input "100"
click at [534, 342] on input "text" at bounding box center [539, 333] width 40 height 20
type input "100"
click at [541, 227] on input "text" at bounding box center [539, 226] width 40 height 20
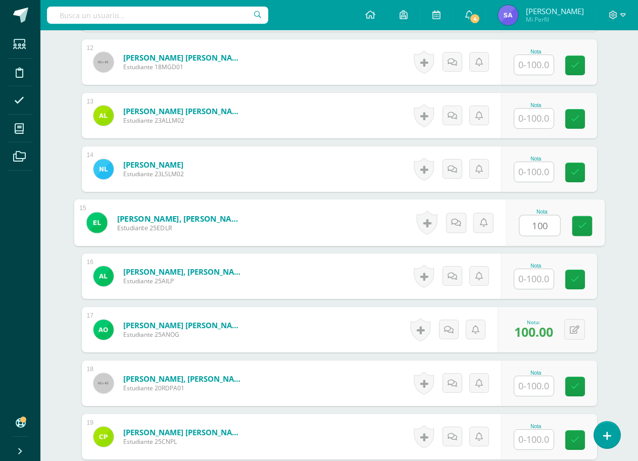
type input "100"
click at [537, 434] on input "text" at bounding box center [533, 440] width 39 height 20
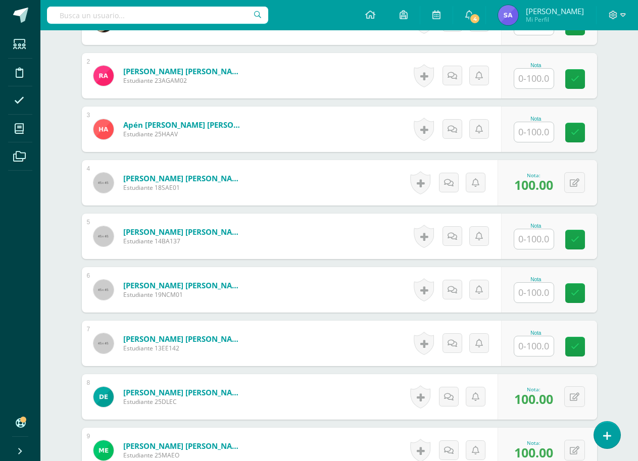
scroll to position [304, 0]
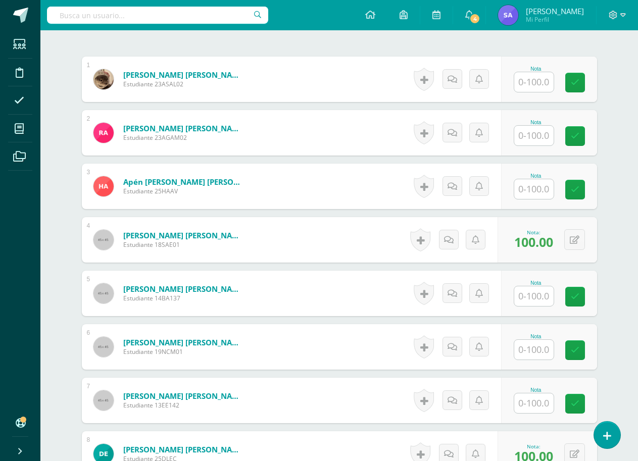
type input "100"
click at [547, 192] on input "text" at bounding box center [533, 189] width 39 height 20
type input "100"
click at [540, 291] on input "text" at bounding box center [533, 296] width 39 height 20
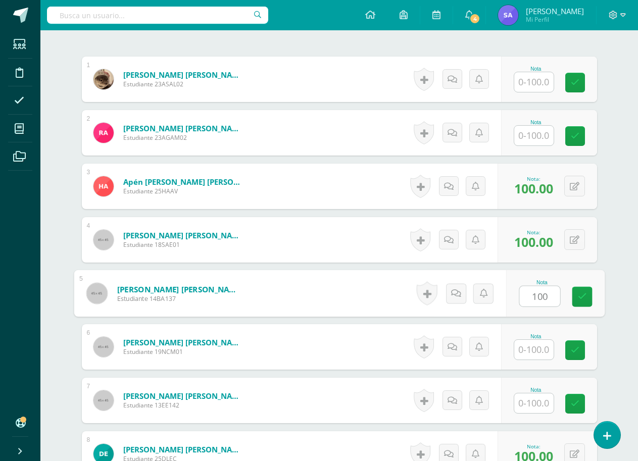
type input "100"
click at [545, 405] on input "text" at bounding box center [533, 404] width 39 height 20
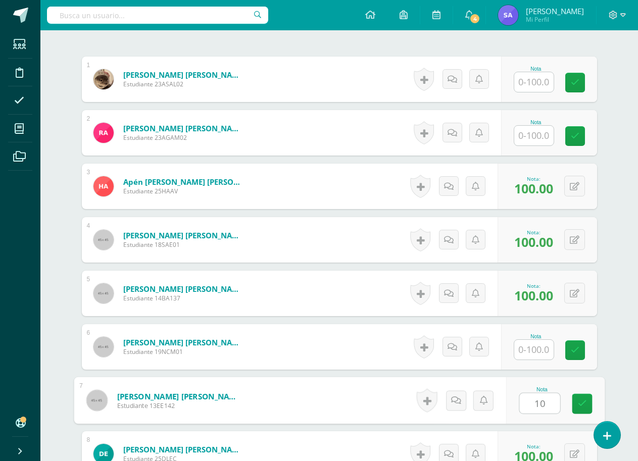
type input "100"
click at [581, 408] on icon at bounding box center [581, 404] width 9 height 9
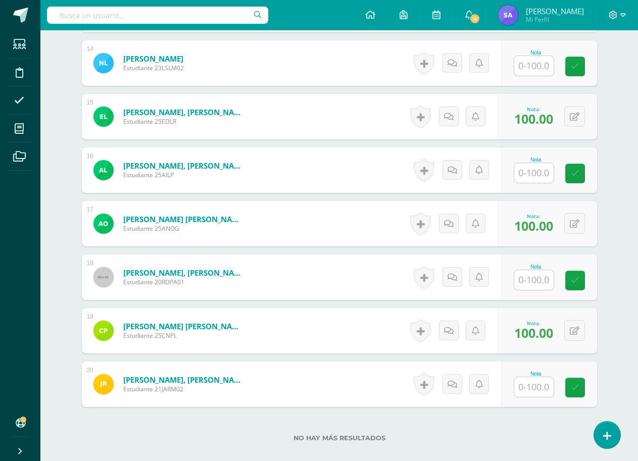
scroll to position [1062, 0]
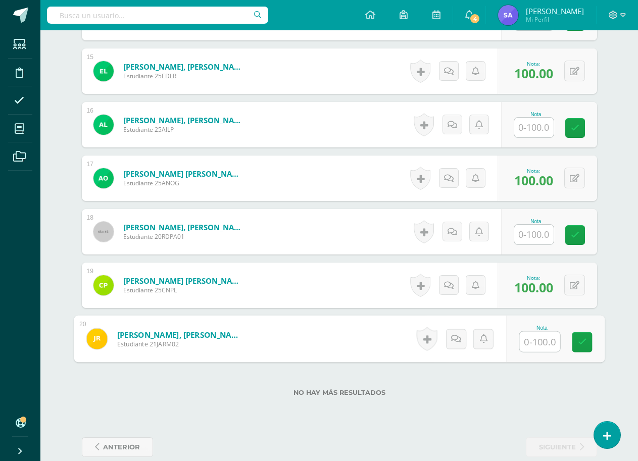
click at [535, 341] on input "text" at bounding box center [539, 342] width 40 height 20
type input "100"
click at [526, 236] on input "text" at bounding box center [533, 235] width 39 height 20
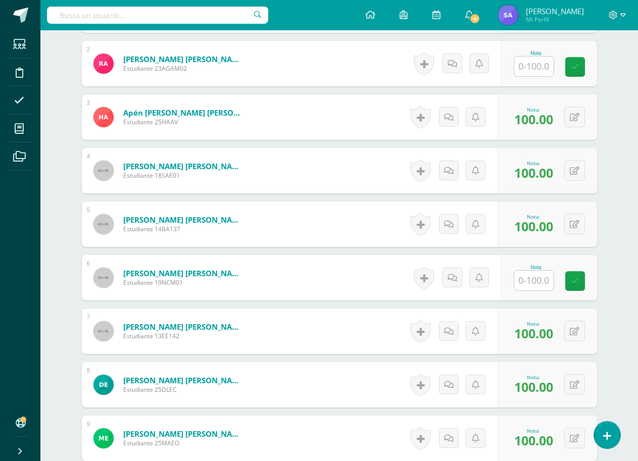
scroll to position [355, 0]
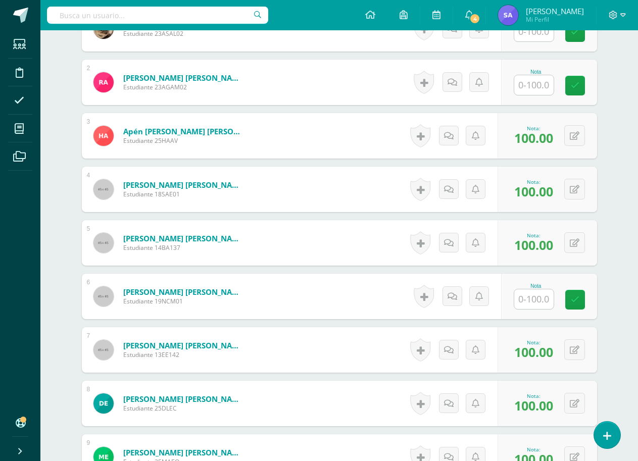
type input "100"
click at [531, 299] on input "text" at bounding box center [533, 299] width 39 height 20
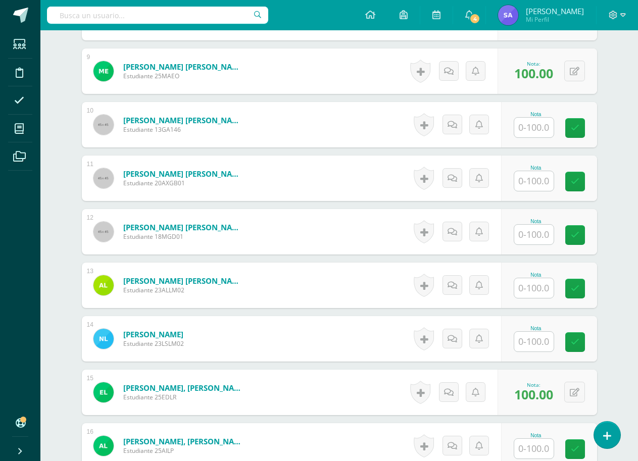
scroll to position [759, 0]
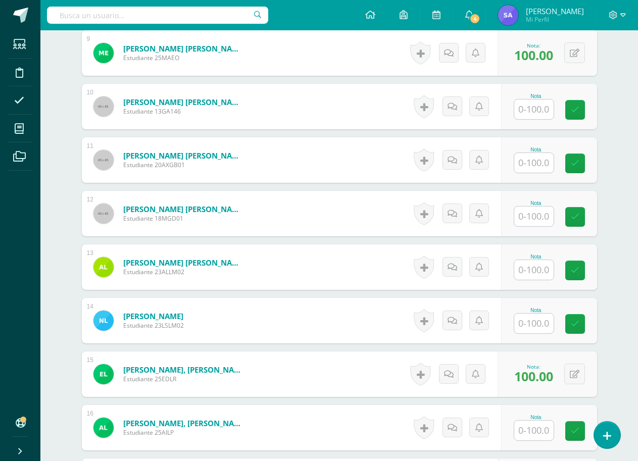
type input "100"
click at [536, 272] on input "text" at bounding box center [539, 270] width 40 height 20
type input "100"
click at [532, 214] on input "text" at bounding box center [533, 217] width 39 height 20
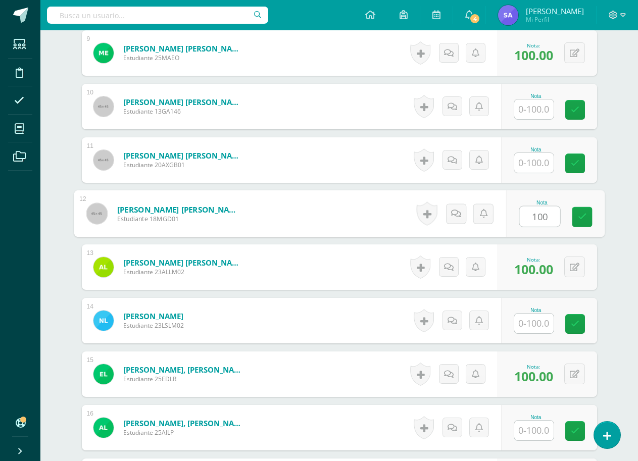
type input "100"
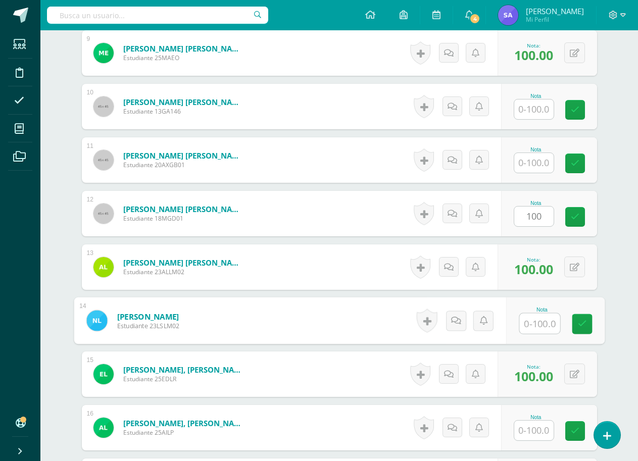
click at [536, 321] on input "text" at bounding box center [539, 324] width 40 height 20
type input "100"
click at [586, 323] on icon at bounding box center [581, 324] width 9 height 9
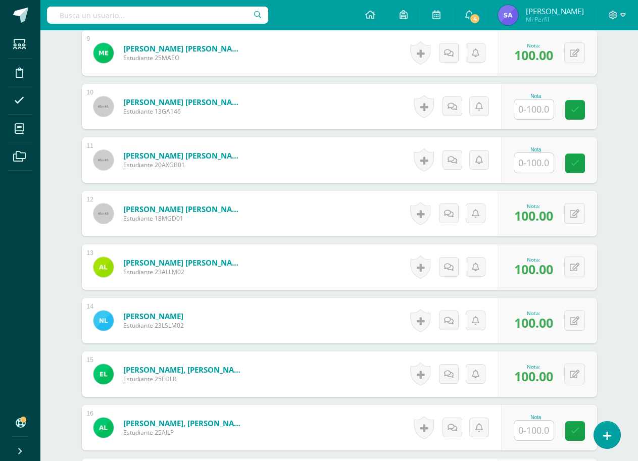
click at [544, 435] on input "text" at bounding box center [533, 431] width 39 height 20
type input "100"
click at [585, 435] on icon at bounding box center [581, 431] width 9 height 9
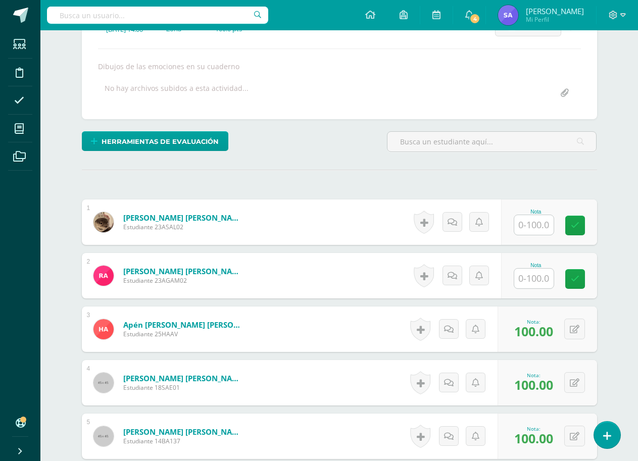
scroll to position [219, 0]
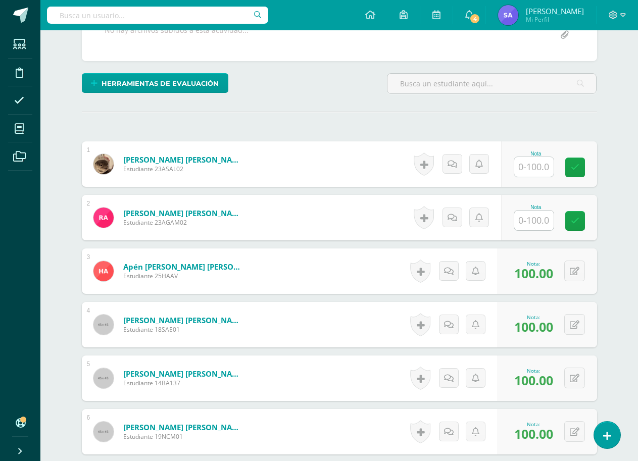
click at [534, 219] on input "text" at bounding box center [533, 221] width 39 height 20
type input "0"
click at [460, 221] on icon at bounding box center [456, 217] width 10 height 9
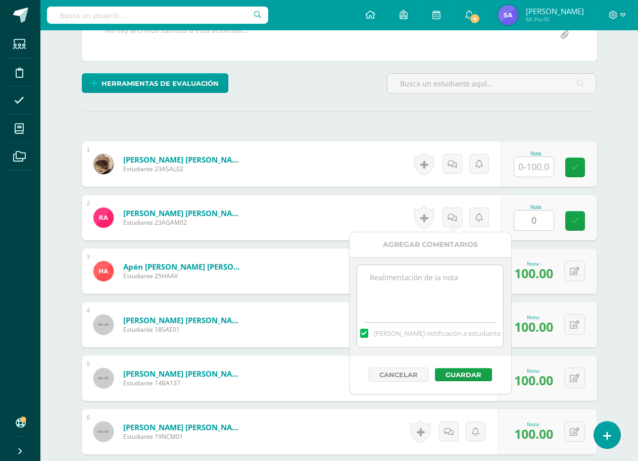
click at [431, 305] on textarea at bounding box center [430, 290] width 146 height 51
type textarea "ausente"
click at [471, 379] on button "Guardar" at bounding box center [463, 374] width 57 height 13
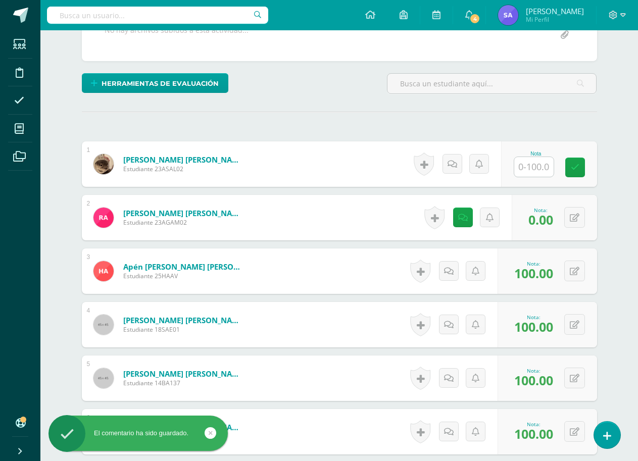
click at [531, 170] on input "text" at bounding box center [533, 167] width 39 height 20
type input "0"
click at [452, 166] on icon at bounding box center [456, 164] width 10 height 9
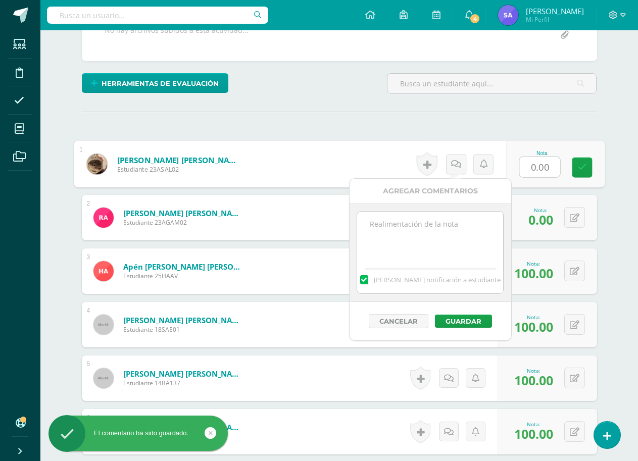
click at [437, 238] on textarea at bounding box center [430, 237] width 146 height 51
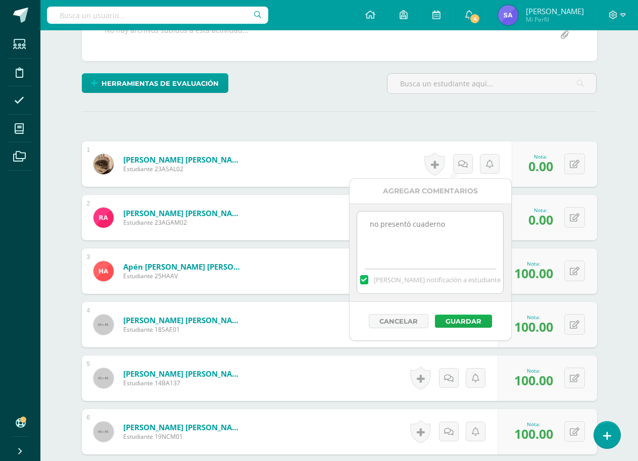
type textarea "no presentó cuaderno"
click at [445, 317] on button "Guardar" at bounding box center [463, 321] width 57 height 13
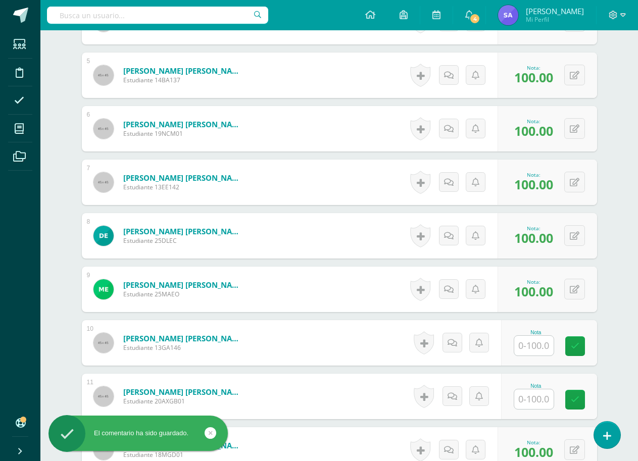
scroll to position [674, 0]
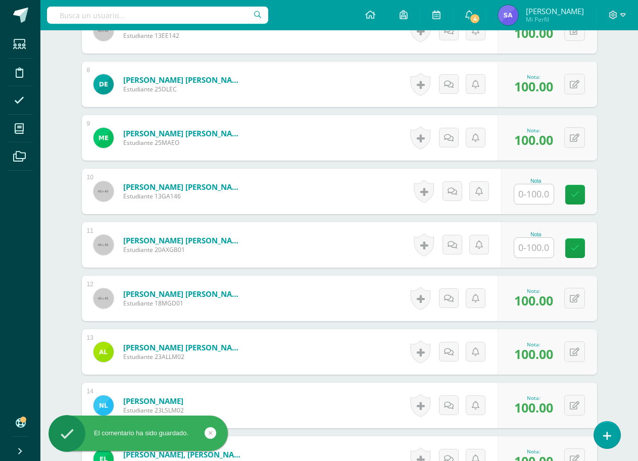
click at [535, 201] on input "text" at bounding box center [533, 194] width 39 height 20
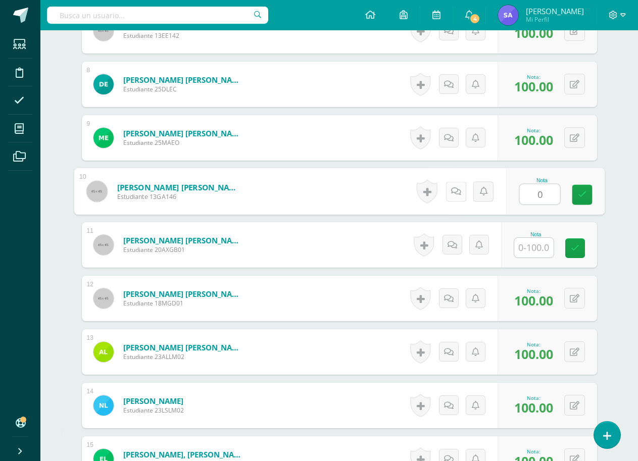
type input "0"
click at [455, 191] on icon at bounding box center [456, 191] width 10 height 9
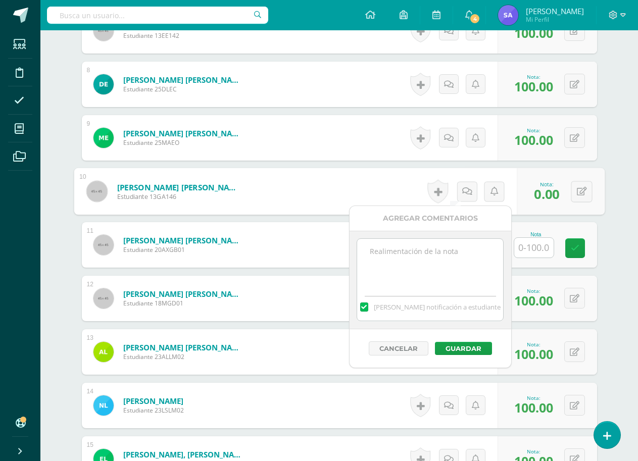
click at [428, 254] on textarea at bounding box center [430, 264] width 146 height 51
type textarea "ausente"
click at [454, 355] on button "Guardar" at bounding box center [463, 348] width 57 height 13
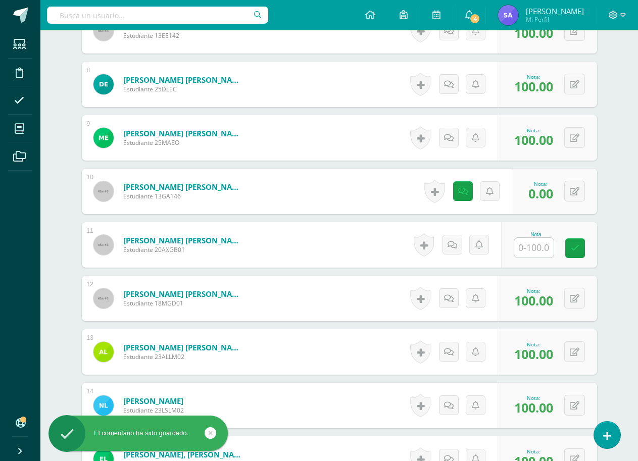
click at [544, 243] on input "text" at bounding box center [533, 248] width 39 height 20
type input "0"
click at [450, 246] on link at bounding box center [456, 245] width 20 height 20
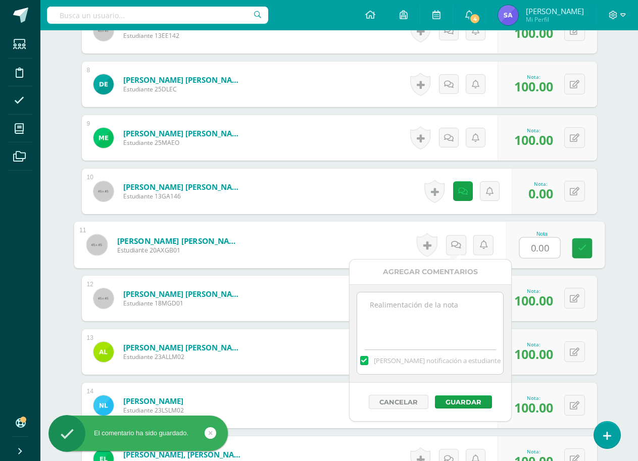
click at [420, 326] on textarea at bounding box center [430, 318] width 146 height 51
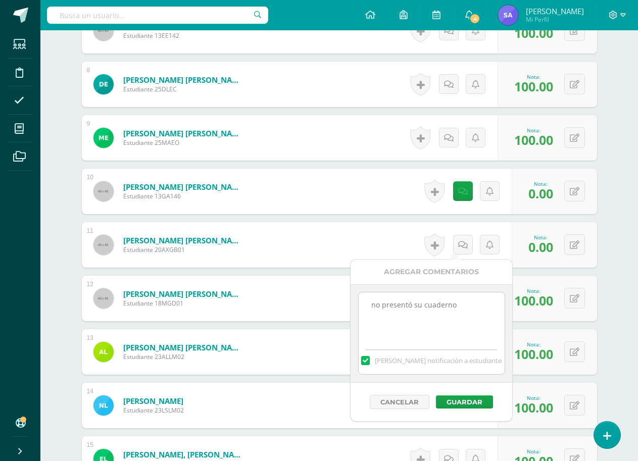
scroll to position [876, 0]
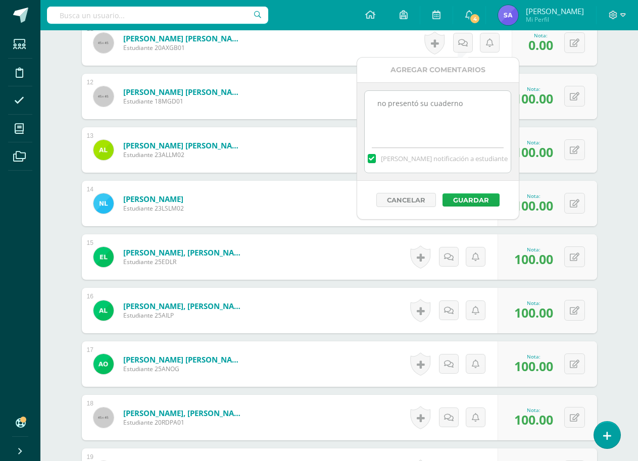
type textarea "no presentó su cuaderno"
click at [460, 200] on button "Guardar" at bounding box center [471, 199] width 57 height 13
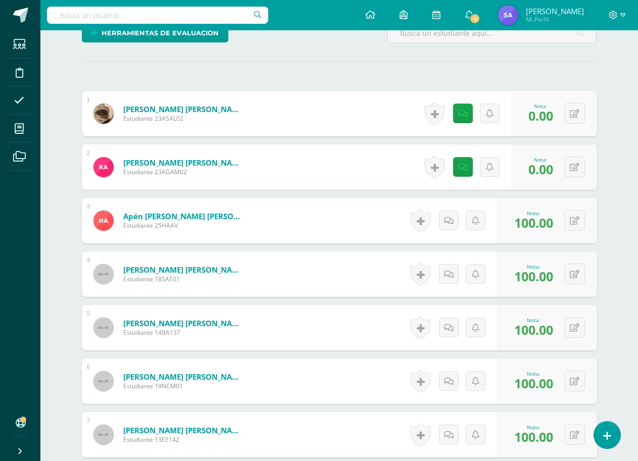
scroll to position [17, 0]
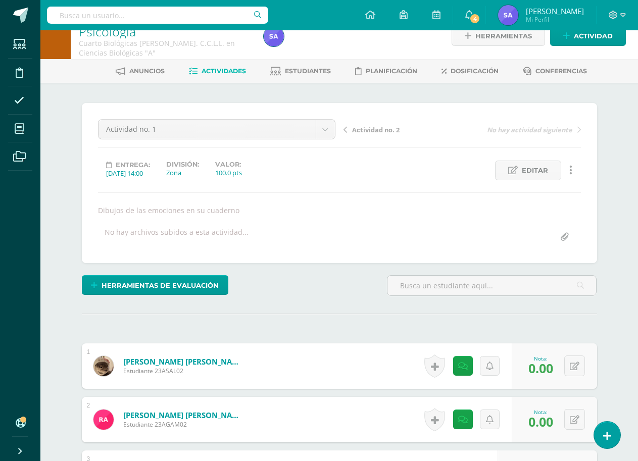
click at [158, 14] on input "text" at bounding box center [157, 15] width 221 height 17
type input "metodolgía"
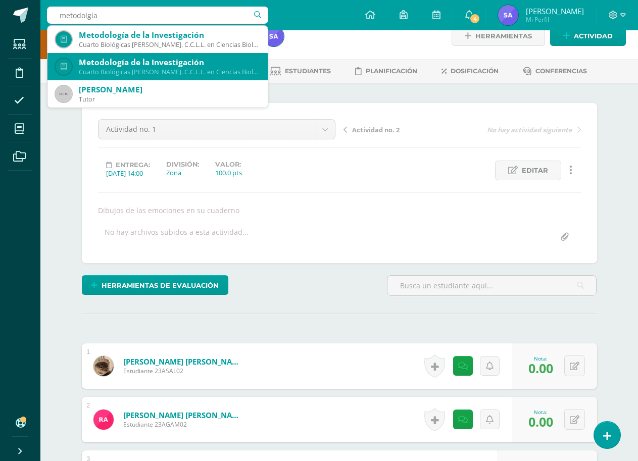
click at [151, 69] on div "Cuarto Biológicas Bach. C.C.L.L. en Ciencias Biológicas 'B'" at bounding box center [169, 72] width 181 height 9
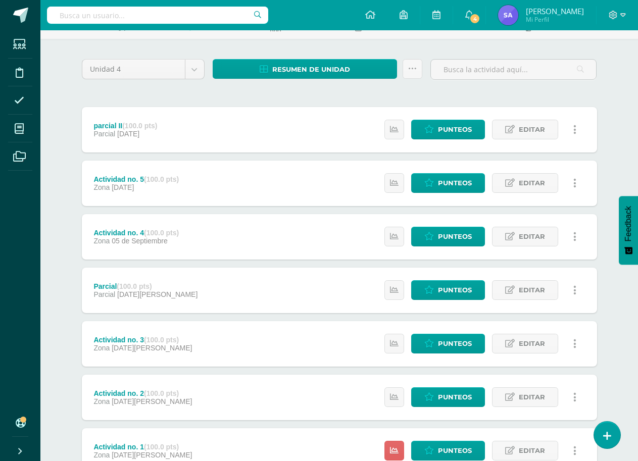
scroll to position [141, 0]
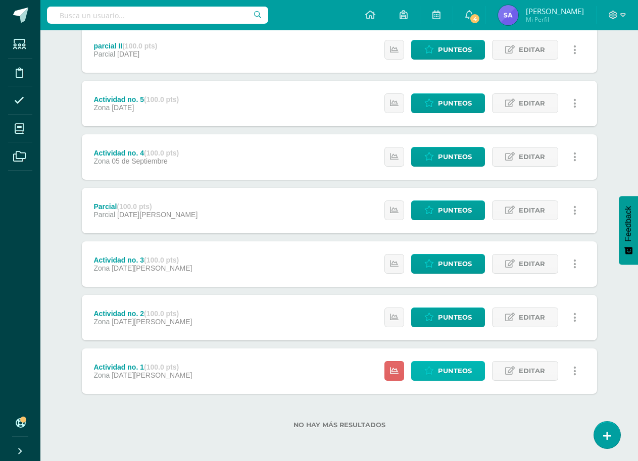
click at [425, 374] on icon at bounding box center [429, 371] width 10 height 9
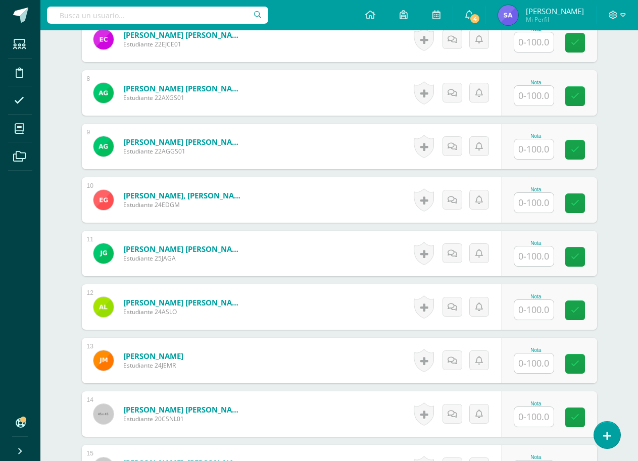
scroll to position [658, 0]
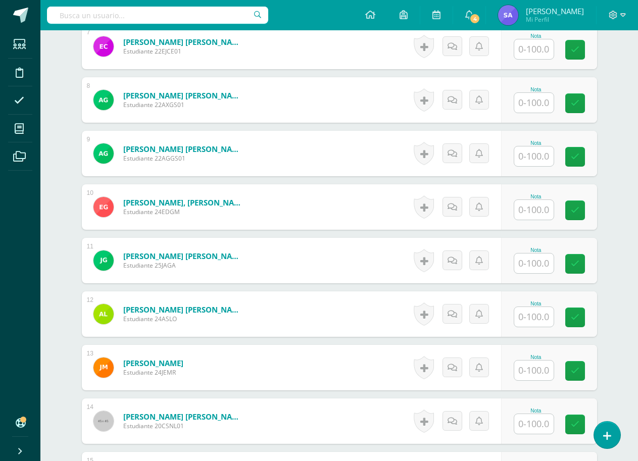
click at [546, 153] on input "text" at bounding box center [533, 157] width 39 height 20
type input "100"
click at [590, 152] on link at bounding box center [582, 157] width 20 height 20
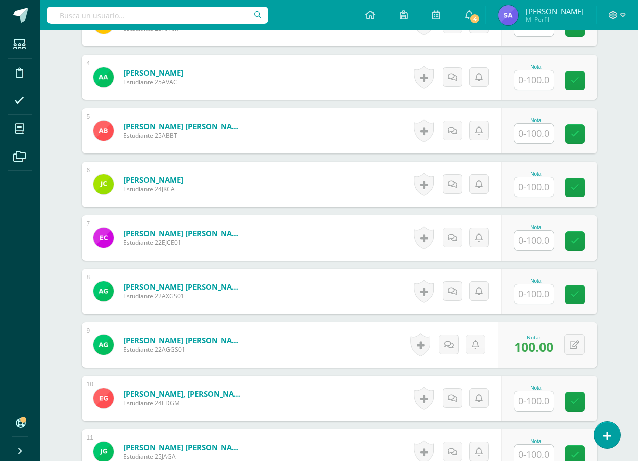
scroll to position [355, 0]
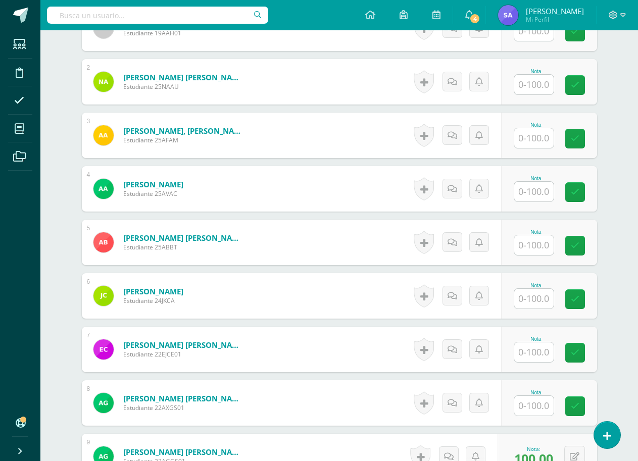
click at [534, 248] on input "text" at bounding box center [533, 245] width 39 height 20
type input "8"
type input "70"
click at [587, 248] on link at bounding box center [582, 246] width 20 height 20
click at [452, 248] on link at bounding box center [456, 242] width 20 height 20
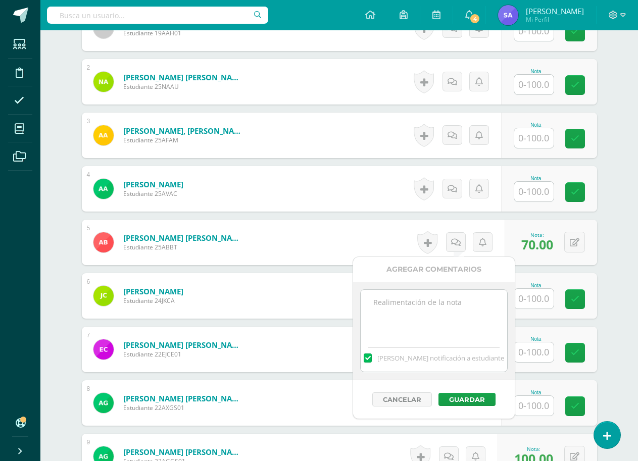
click at [436, 313] on textarea at bounding box center [434, 315] width 146 height 51
type textarea "incompleto"
click at [441, 400] on button "Guardar" at bounding box center [467, 399] width 57 height 13
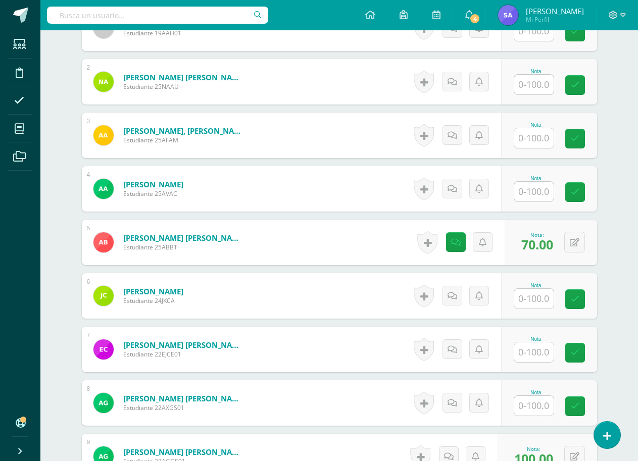
click at [522, 303] on input "text" at bounding box center [533, 299] width 39 height 20
type input "100"
click at [590, 307] on link at bounding box center [582, 299] width 20 height 20
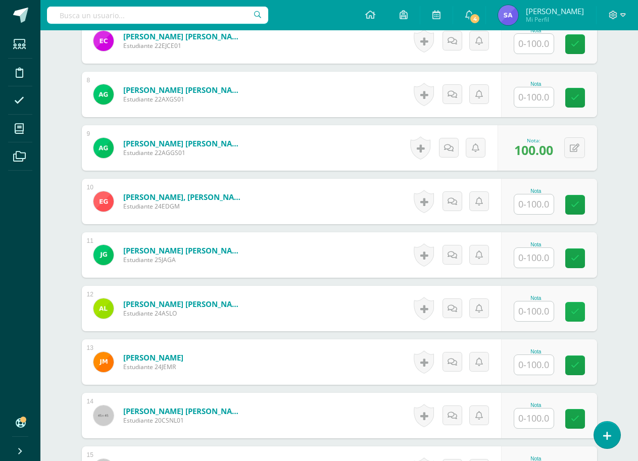
scroll to position [709, 0]
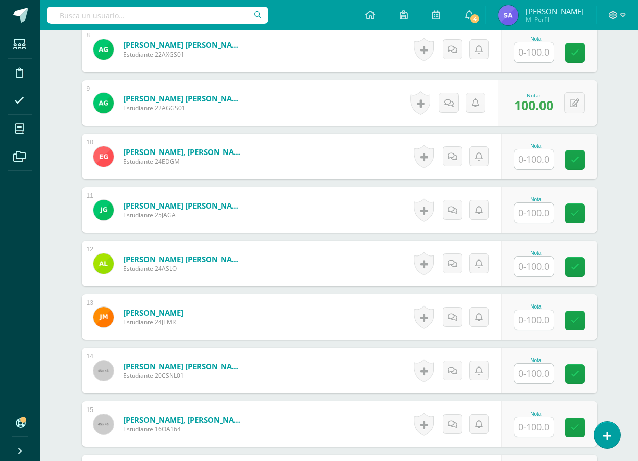
click at [534, 266] on input "text" at bounding box center [533, 267] width 39 height 20
type input "100"
click at [585, 271] on icon at bounding box center [581, 267] width 9 height 9
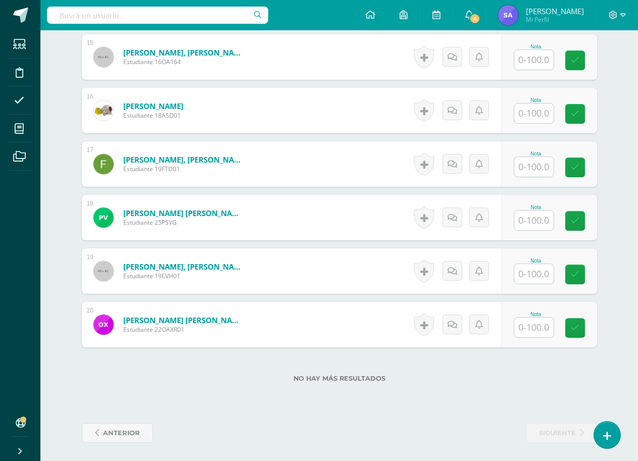
scroll to position [1078, 0]
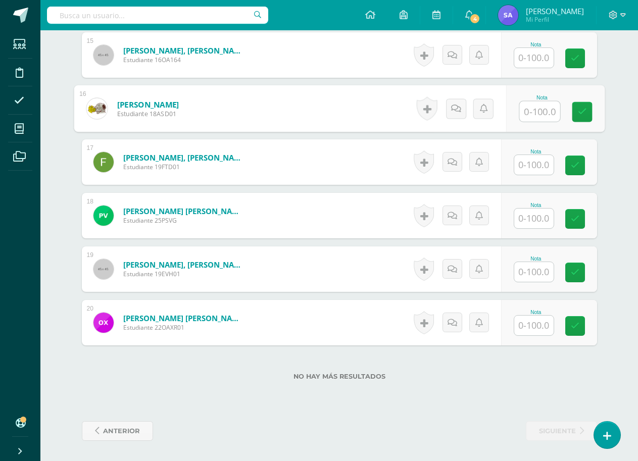
click at [530, 115] on input "text" at bounding box center [539, 112] width 40 height 20
type input "90"
click at [587, 114] on link at bounding box center [582, 112] width 20 height 20
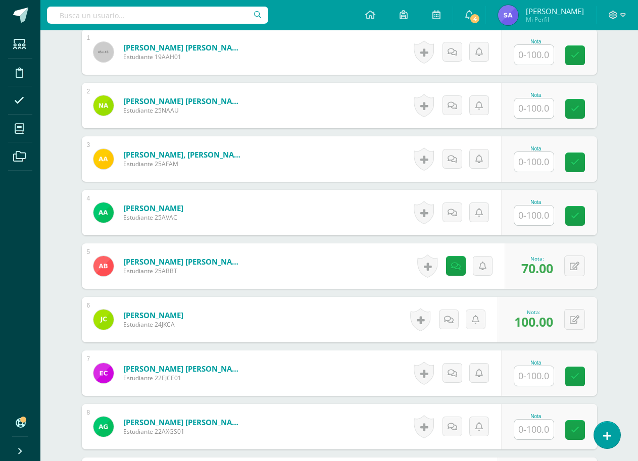
scroll to position [320, 0]
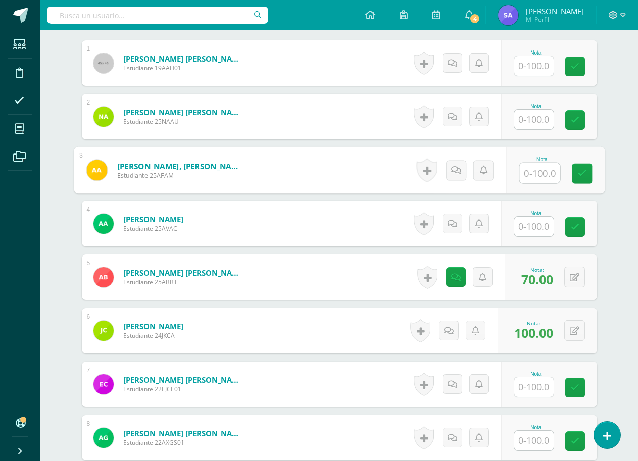
click at [535, 172] on input "text" at bounding box center [539, 173] width 40 height 20
type input "100"
click at [582, 177] on icon at bounding box center [581, 173] width 9 height 9
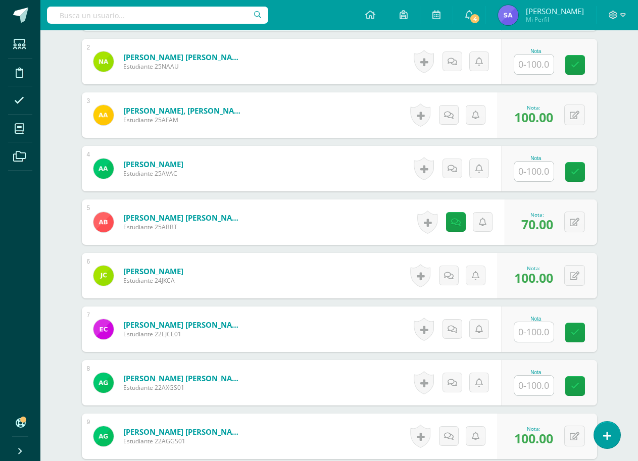
scroll to position [421, 0]
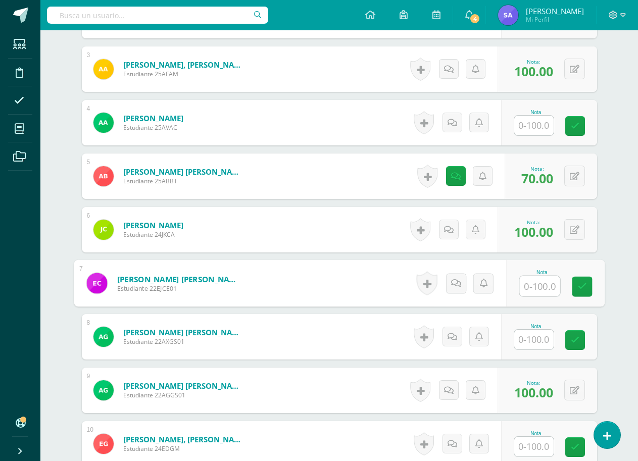
click at [533, 285] on input "text" at bounding box center [539, 286] width 40 height 20
type input "100"
click at [579, 286] on icon at bounding box center [581, 286] width 9 height 9
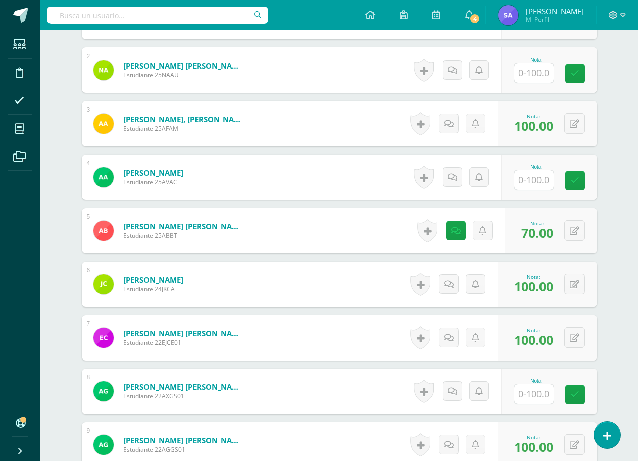
scroll to position [270, 0]
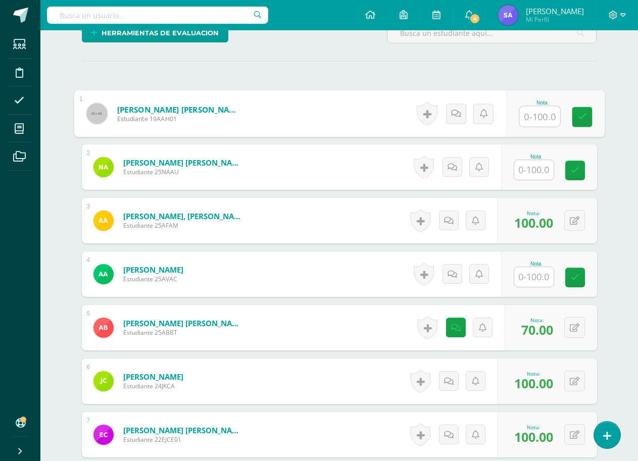
click at [519, 116] on input "text" at bounding box center [539, 117] width 40 height 20
type input "100"
click at [584, 113] on icon at bounding box center [581, 117] width 9 height 9
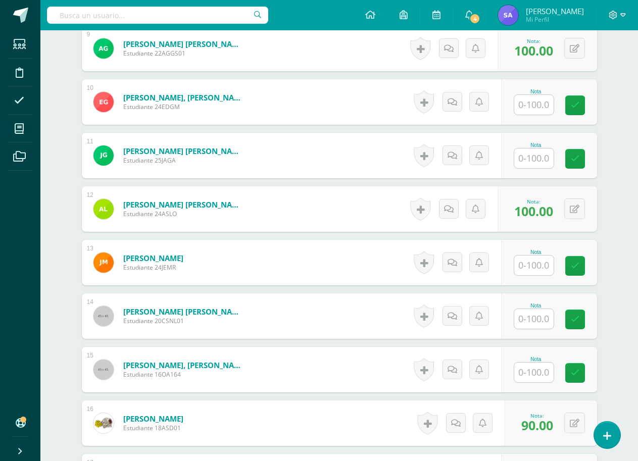
scroll to position [775, 0]
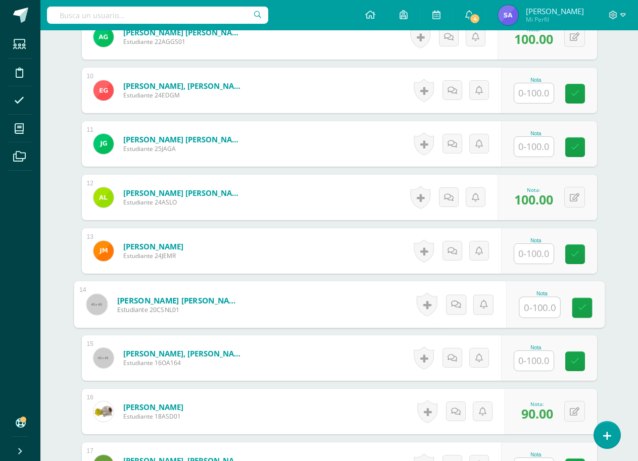
click at [550, 311] on input "text" at bounding box center [539, 308] width 40 height 20
type input "100"
click at [579, 306] on icon at bounding box center [581, 308] width 9 height 9
click at [536, 259] on input "text" at bounding box center [533, 254] width 39 height 20
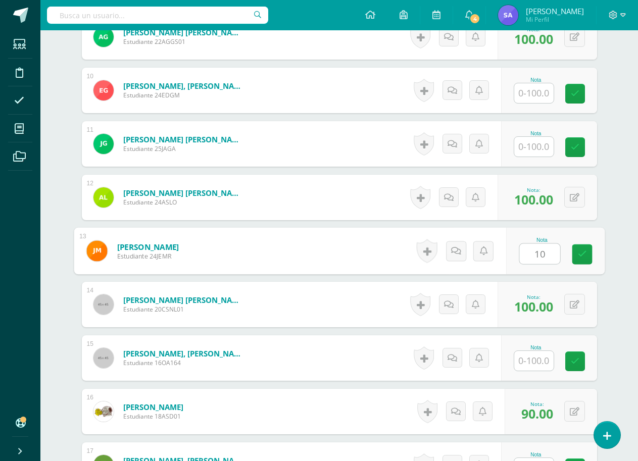
type input "100"
click at [589, 254] on link at bounding box center [582, 255] width 20 height 20
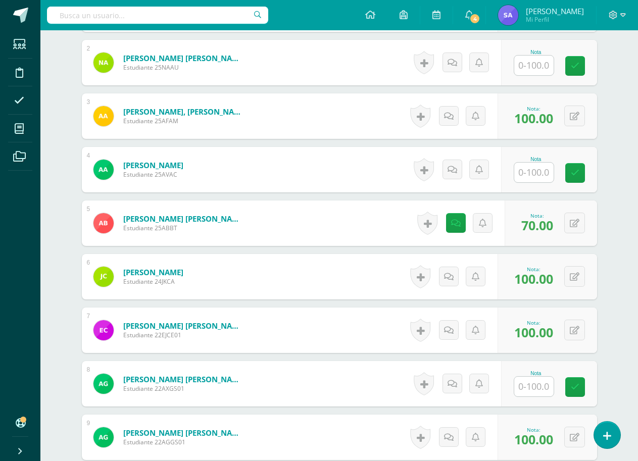
scroll to position [320, 0]
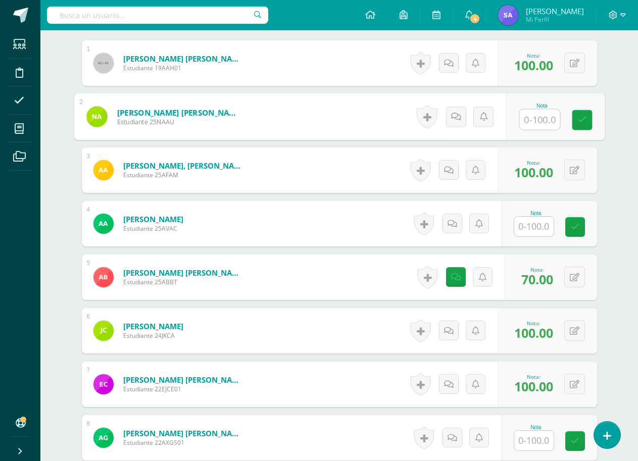
click at [519, 115] on input "text" at bounding box center [539, 120] width 40 height 20
type input "100"
click at [582, 114] on link at bounding box center [582, 120] width 20 height 20
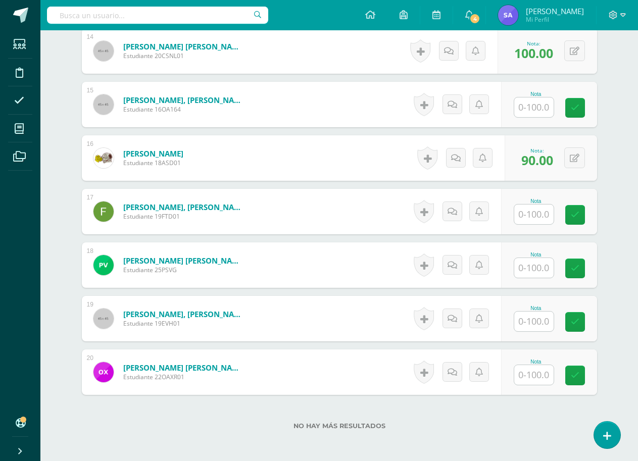
scroll to position [1078, 0]
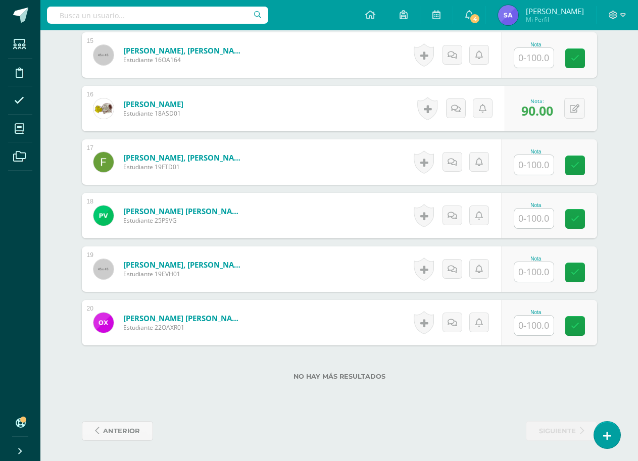
click at [531, 223] on input "text" at bounding box center [533, 219] width 39 height 20
type input "90"
click at [591, 220] on link at bounding box center [582, 219] width 20 height 20
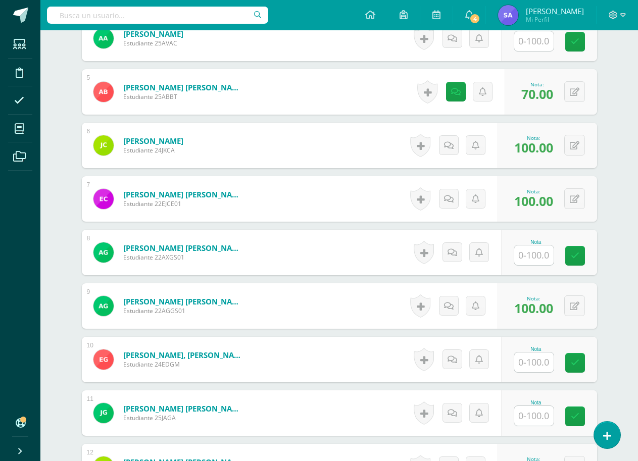
scroll to position [522, 0]
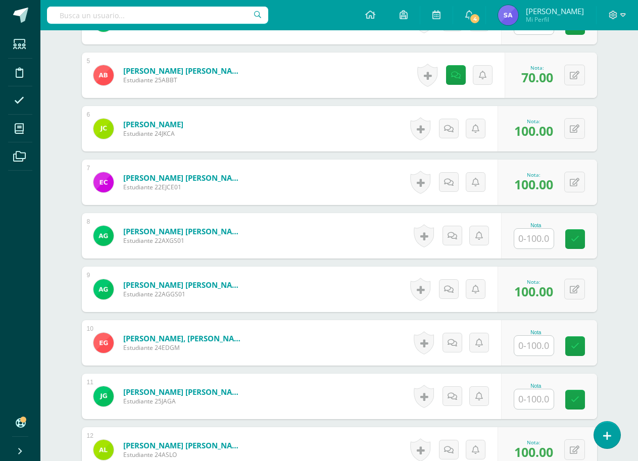
click at [545, 354] on input "text" at bounding box center [533, 346] width 39 height 20
type input "100"
click at [578, 344] on icon at bounding box center [581, 346] width 9 height 9
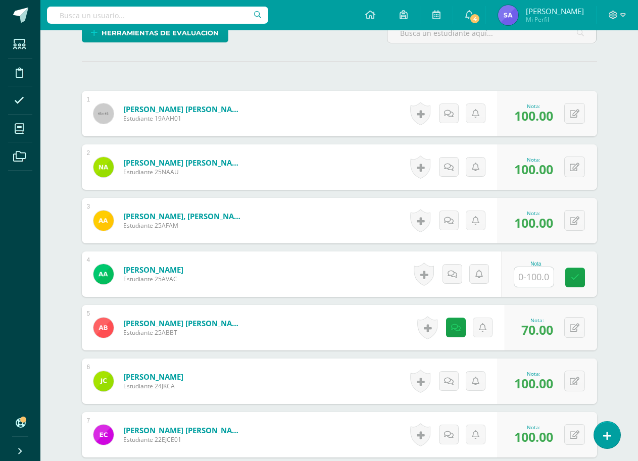
scroll to position [0, 0]
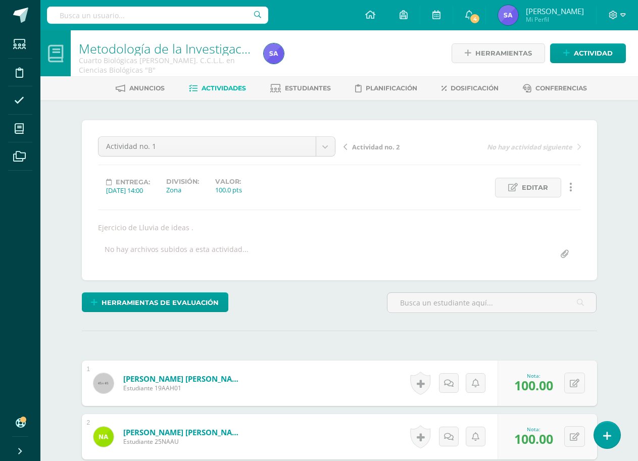
click at [153, 18] on input "text" at bounding box center [157, 15] width 221 height 17
click at [139, 21] on input "text" at bounding box center [157, 15] width 221 height 17
type input "metodología"
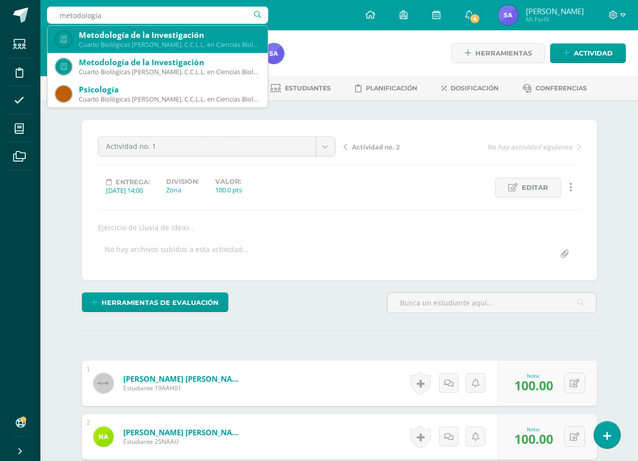
click at [140, 42] on div "Cuarto Biológicas Bach. C.C.L.L. en Ciencias Biológicas 'A'" at bounding box center [169, 44] width 181 height 9
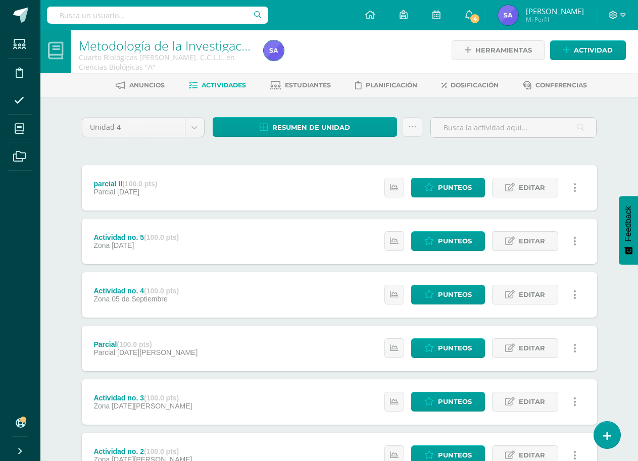
scroll to position [141, 0]
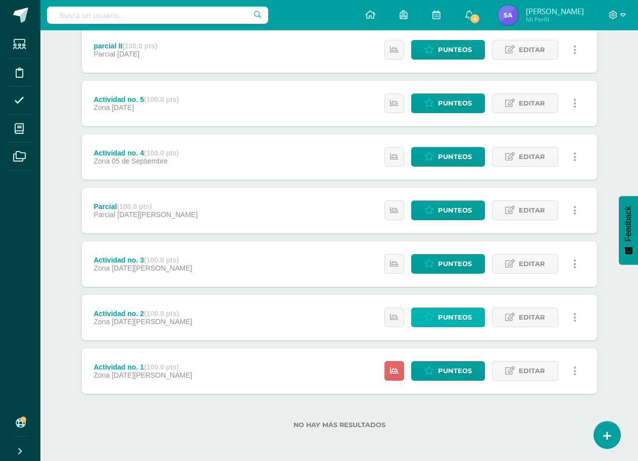
click at [431, 314] on icon at bounding box center [429, 317] width 10 height 9
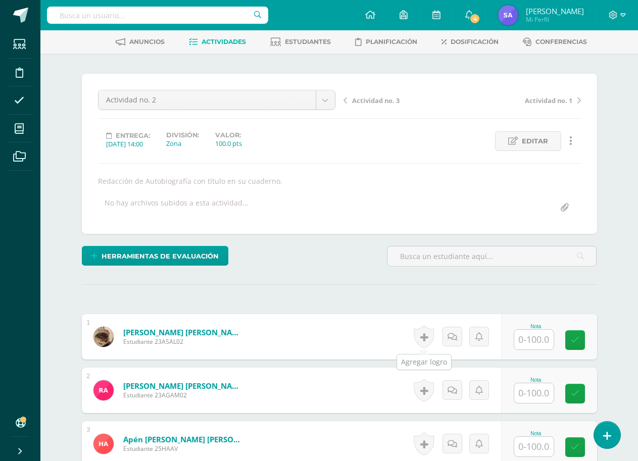
scroll to position [153, 0]
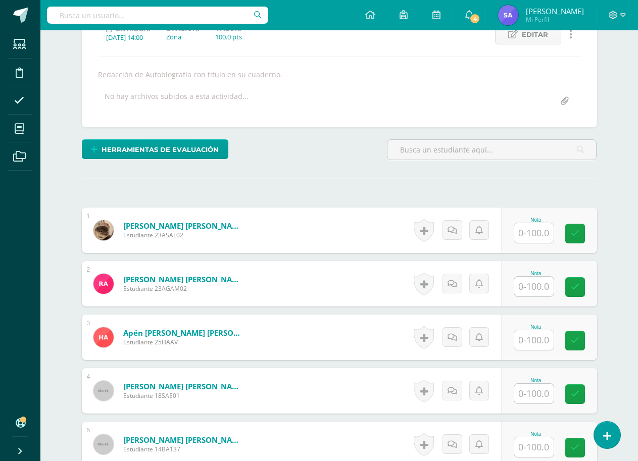
click at [527, 226] on input "text" at bounding box center [533, 233] width 39 height 20
type input "100"
click at [589, 229] on link at bounding box center [582, 234] width 20 height 20
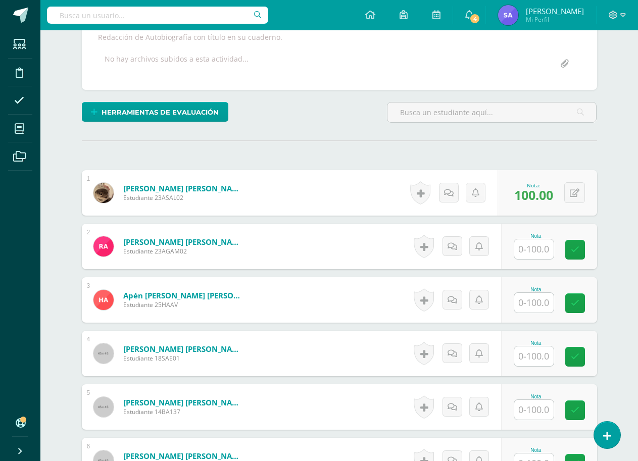
scroll to position [254, 0]
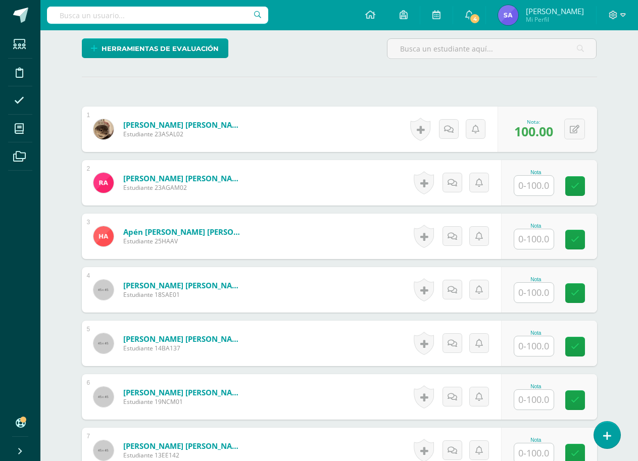
click at [547, 350] on input "text" at bounding box center [533, 346] width 39 height 20
type input "100"
click at [585, 350] on icon at bounding box center [581, 347] width 9 height 9
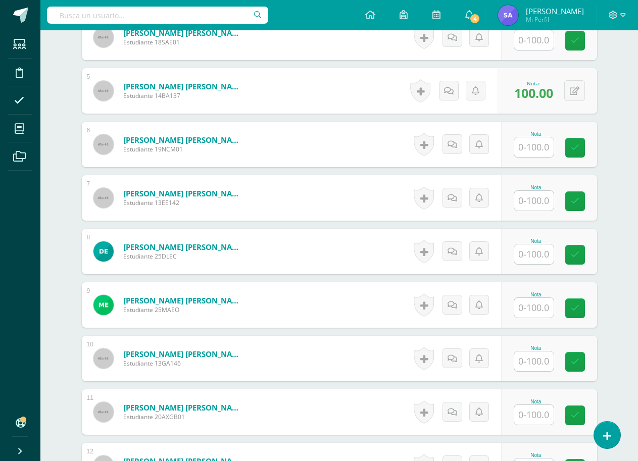
scroll to position [608, 0]
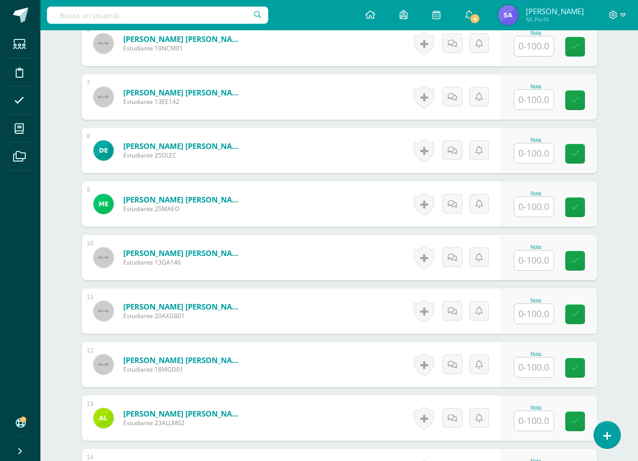
click at [534, 313] on input "text" at bounding box center [533, 314] width 39 height 20
type input "100"
click at [584, 310] on icon at bounding box center [581, 314] width 9 height 9
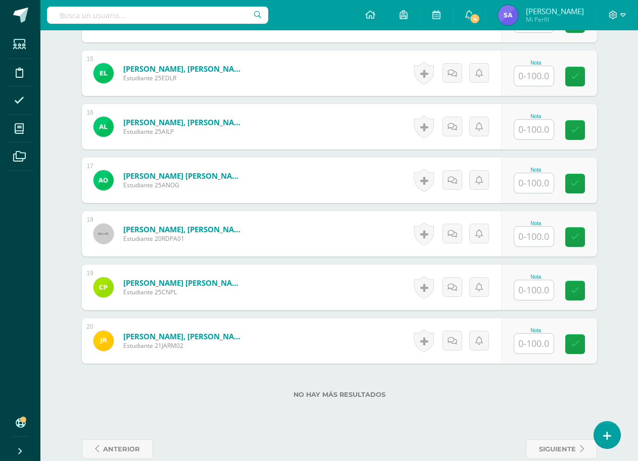
scroll to position [1062, 0]
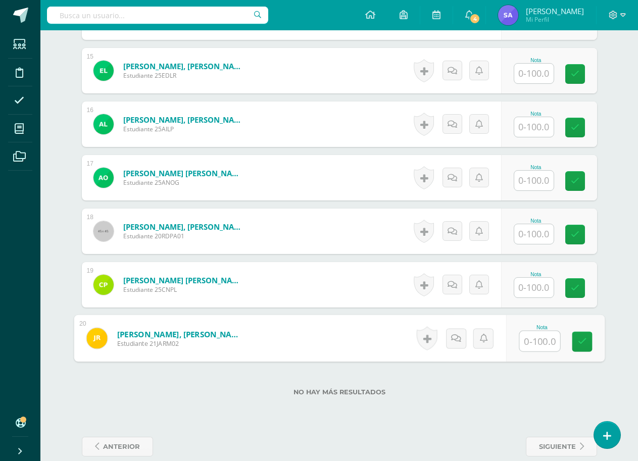
click at [538, 349] on input "text" at bounding box center [539, 341] width 40 height 20
type input "100"
click at [580, 342] on icon at bounding box center [581, 341] width 9 height 9
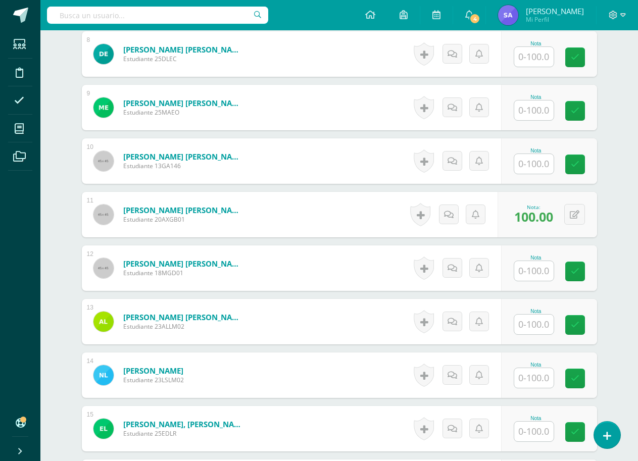
scroll to position [608, 0]
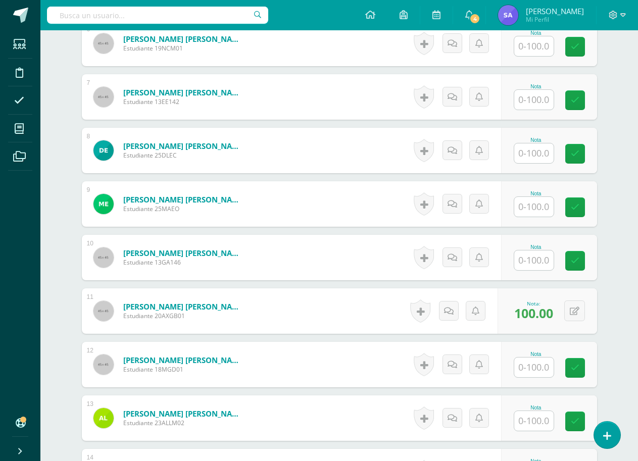
click at [540, 105] on input "text" at bounding box center [533, 100] width 39 height 20
type input "100"
click at [582, 102] on icon at bounding box center [581, 100] width 9 height 9
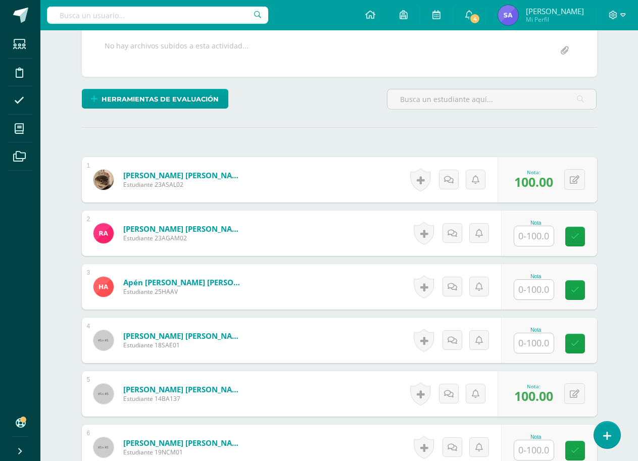
scroll to position [254, 0]
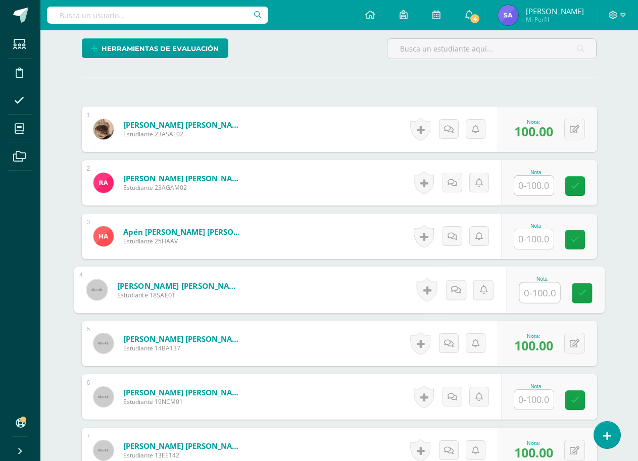
click at [536, 295] on input "text" at bounding box center [539, 293] width 40 height 20
type input "2"
type input "100"
click at [588, 293] on link at bounding box center [582, 293] width 20 height 20
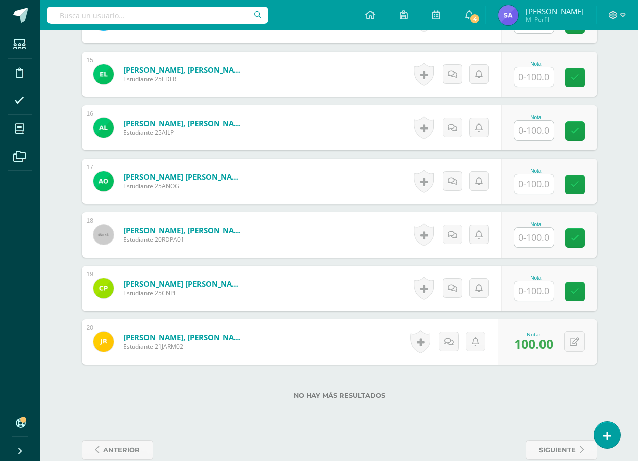
scroll to position [1062, 0]
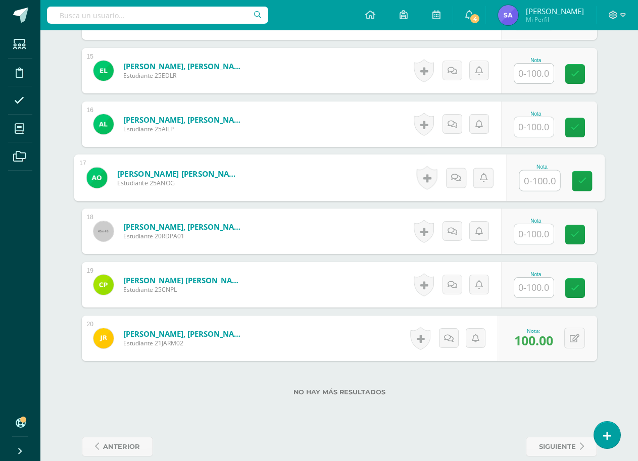
click at [538, 185] on input "text" at bounding box center [539, 181] width 40 height 20
type input "100"
click at [575, 179] on link at bounding box center [582, 181] width 20 height 20
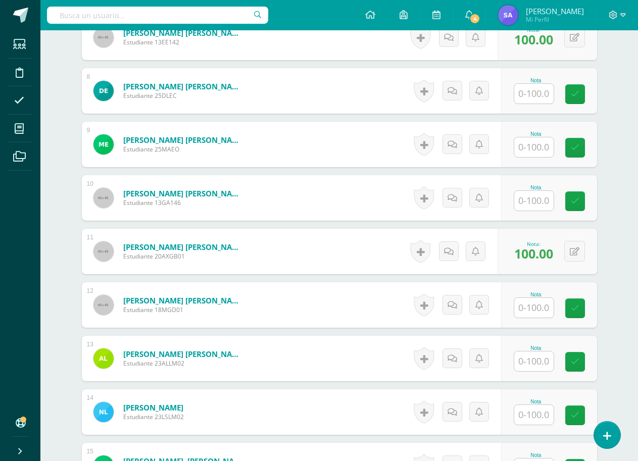
scroll to position [658, 0]
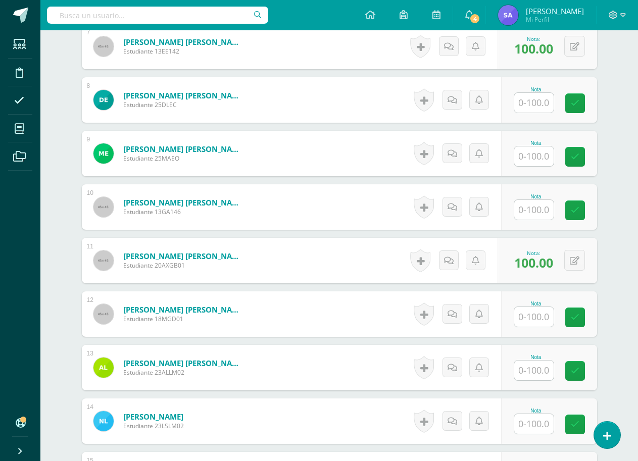
click at [533, 164] on input "text" at bounding box center [533, 157] width 39 height 20
type input "100"
click at [581, 158] on icon at bounding box center [581, 157] width 9 height 9
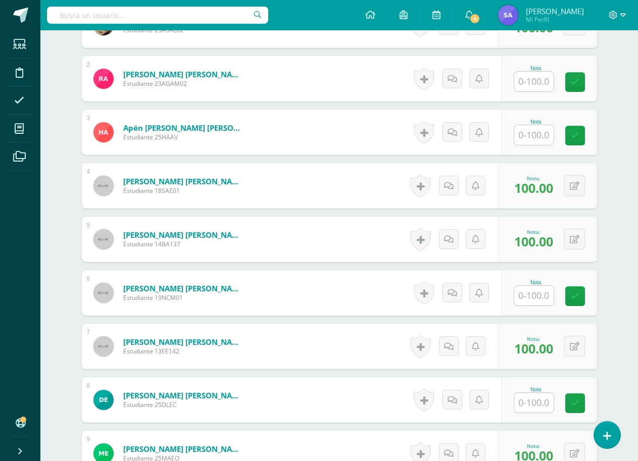
scroll to position [355, 0]
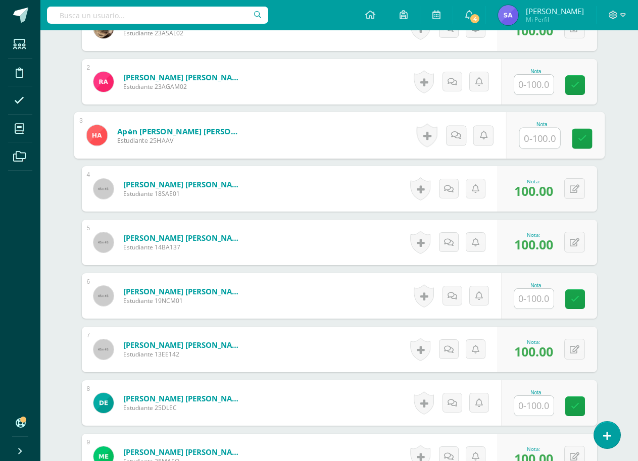
click at [536, 139] on input "text" at bounding box center [539, 138] width 40 height 20
type input "100"
click at [575, 138] on link at bounding box center [582, 139] width 20 height 20
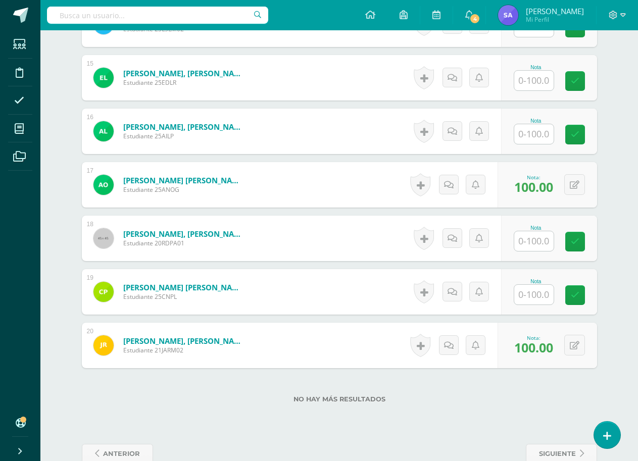
scroll to position [1062, 0]
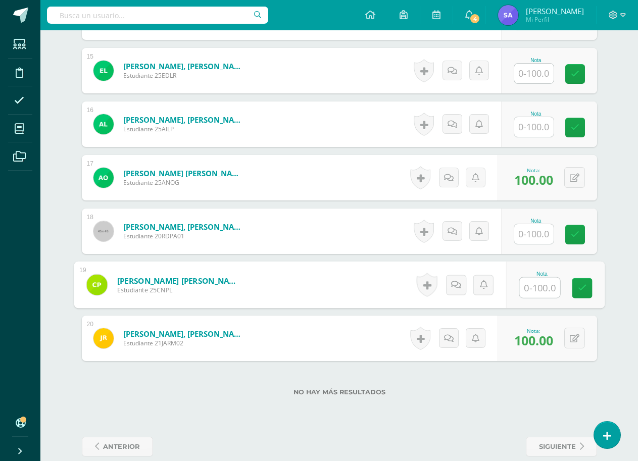
click at [541, 287] on input "text" at bounding box center [539, 288] width 40 height 20
type input "100"
click at [576, 293] on link at bounding box center [582, 288] width 20 height 20
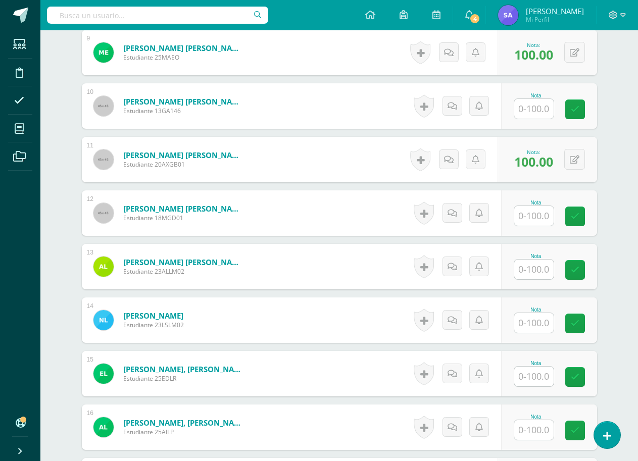
scroll to position [608, 0]
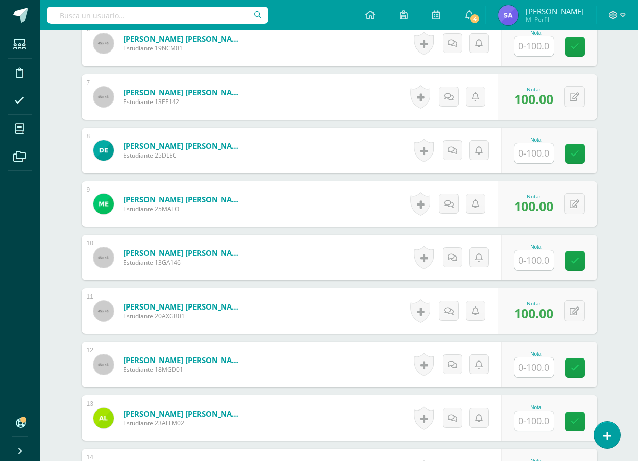
click at [526, 263] on input "text" at bounding box center [533, 261] width 39 height 20
type input "100"
click at [576, 261] on link at bounding box center [582, 261] width 20 height 20
